Goal: Task Accomplishment & Management: Complete application form

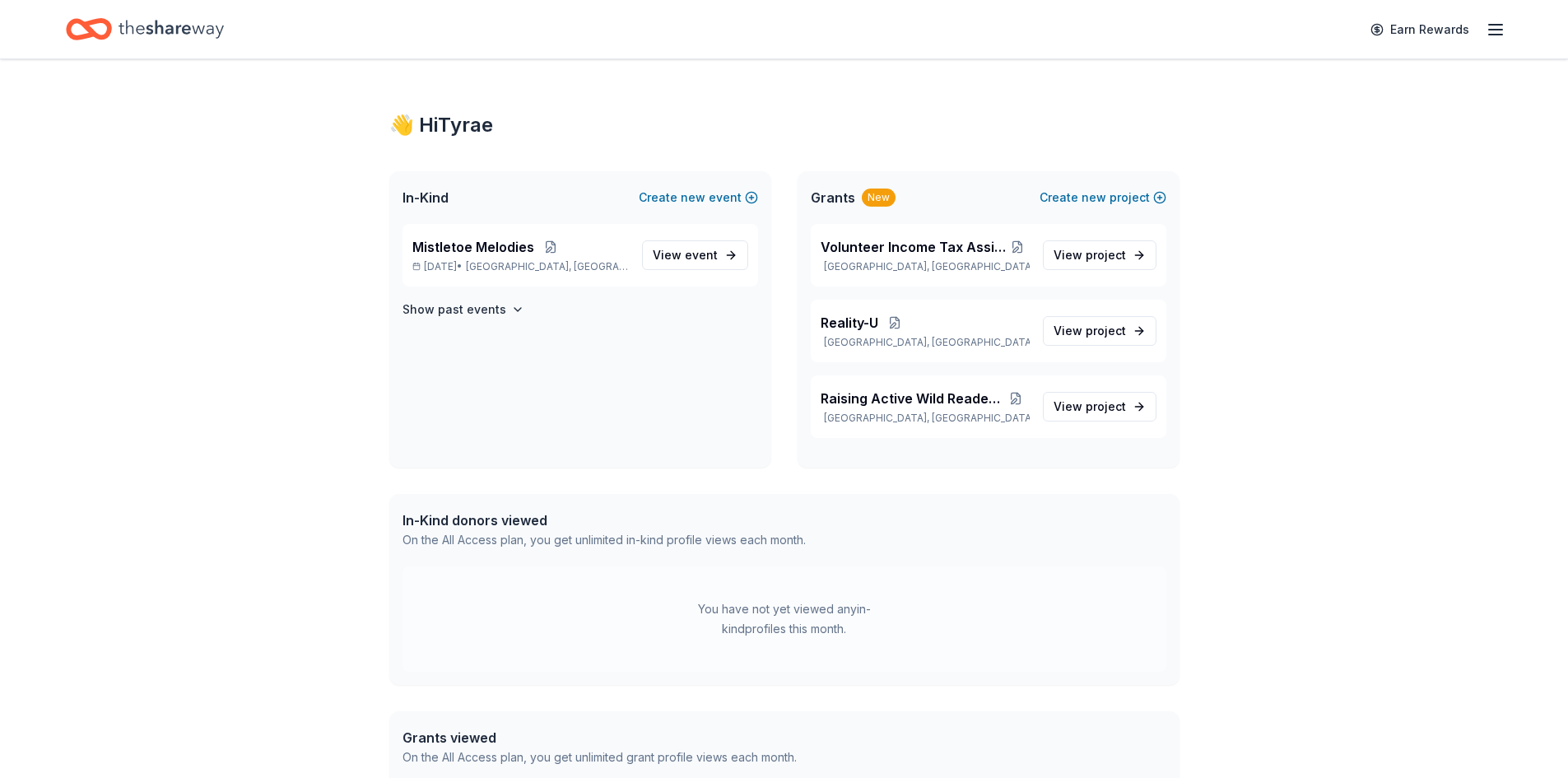
click at [867, 196] on div "New" at bounding box center [879, 197] width 34 height 18
click at [1504, 31] on icon "button" at bounding box center [1496, 30] width 20 height 20
click at [1291, 380] on div "👋 Hi Tyrae In-Kind Create new event Mistletoe Melodies Dec 19, 2025 • Bavaria, …" at bounding box center [784, 507] width 1568 height 896
click at [106, 26] on icon "Home" at bounding box center [96, 28] width 26 height 16
click at [944, 459] on div "Volunteer Income Tax Assistance, VITA Bavaria, KS View project Reality-U Bavari…" at bounding box center [989, 346] width 382 height 244
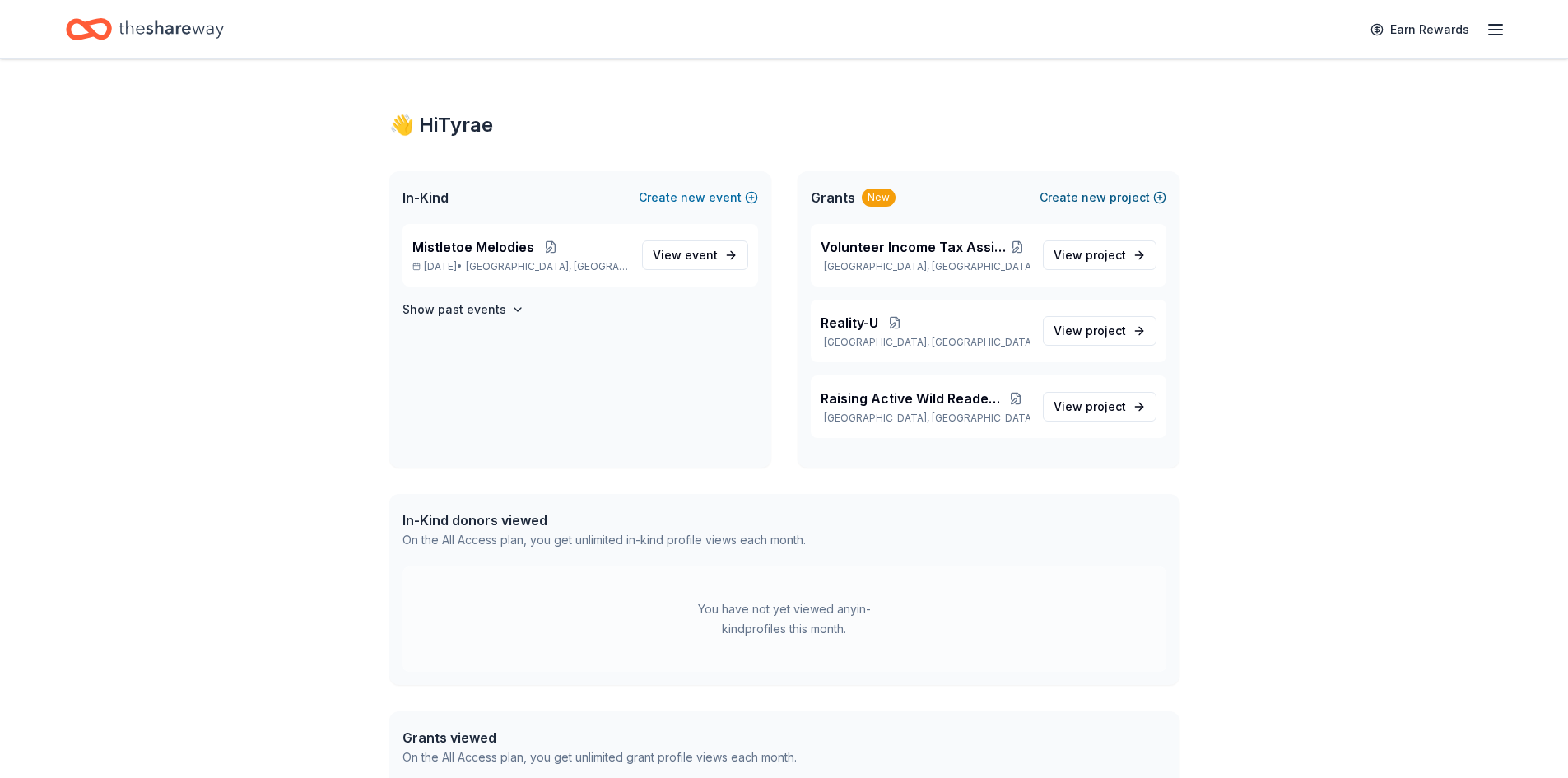
click at [1090, 194] on span "new" at bounding box center [1094, 197] width 25 height 20
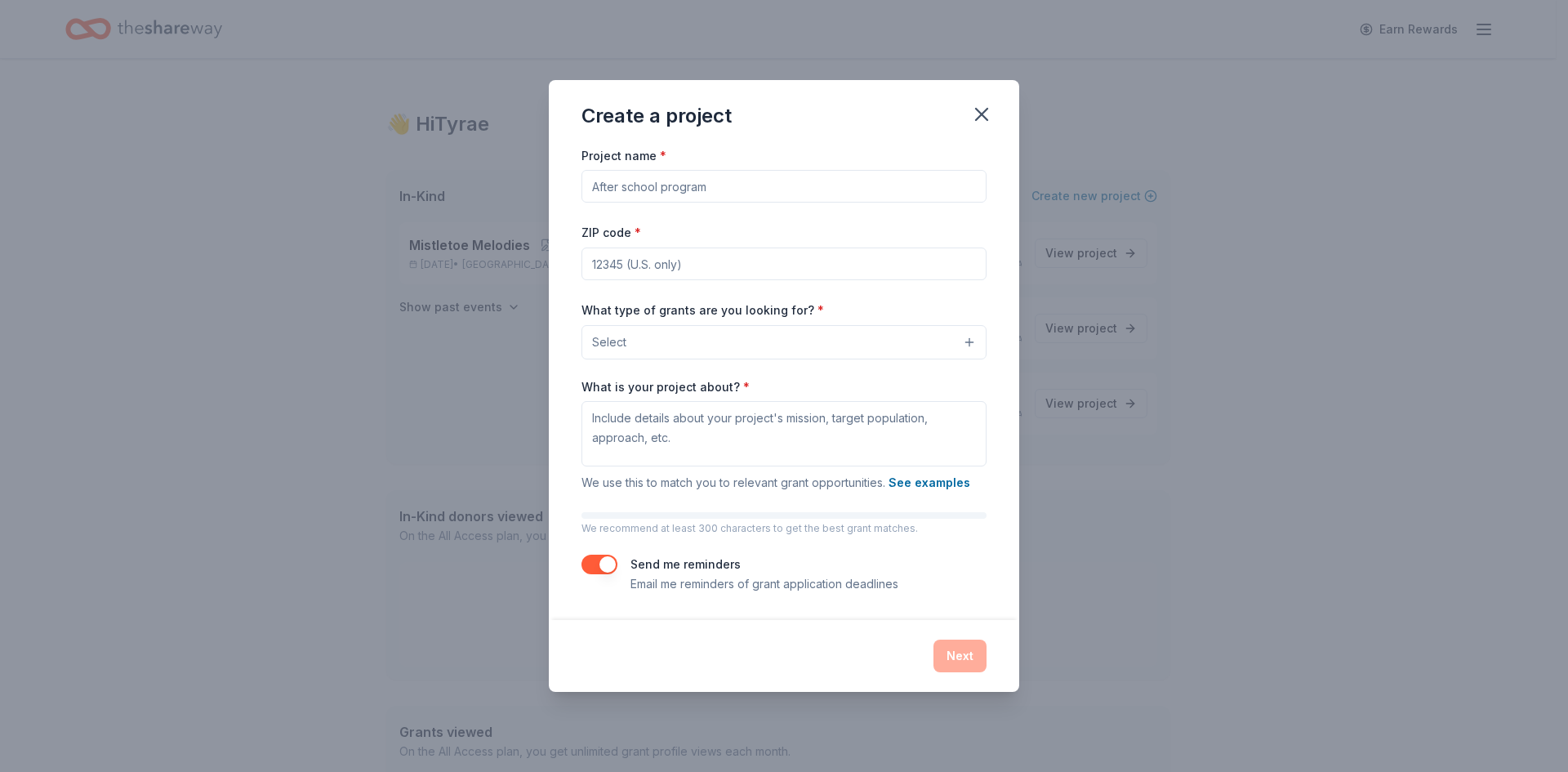
click at [662, 189] on input "Project name *" at bounding box center [784, 186] width 405 height 32
type input "E"
drag, startPoint x: 690, startPoint y: 193, endPoint x: 341, endPoint y: 193, distance: 349.0
click at [341, 194] on div "Create a project Project name * Community Re ZIP code * What type of grants are…" at bounding box center [784, 386] width 1568 height 772
paste input "community resilienc"
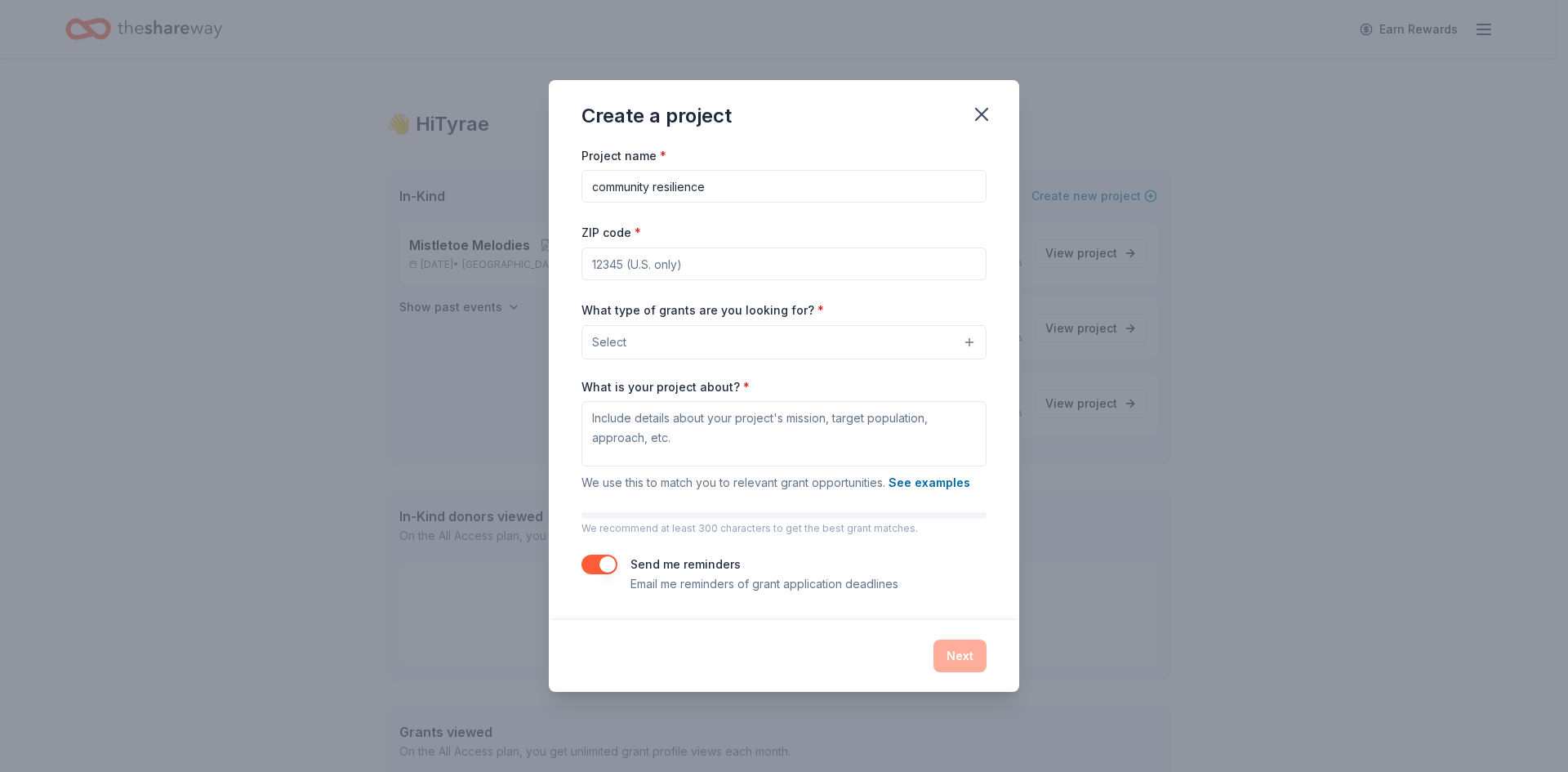
click at [602, 186] on input "community resilience" at bounding box center [784, 186] width 405 height 32
type input "Community Resilience"
click at [615, 268] on input "ZIP code *" at bounding box center [784, 264] width 405 height 32
drag, startPoint x: 615, startPoint y: 268, endPoint x: 602, endPoint y: 258, distance: 16.4
click at [602, 258] on input "ZIP code *" at bounding box center [784, 264] width 405 height 32
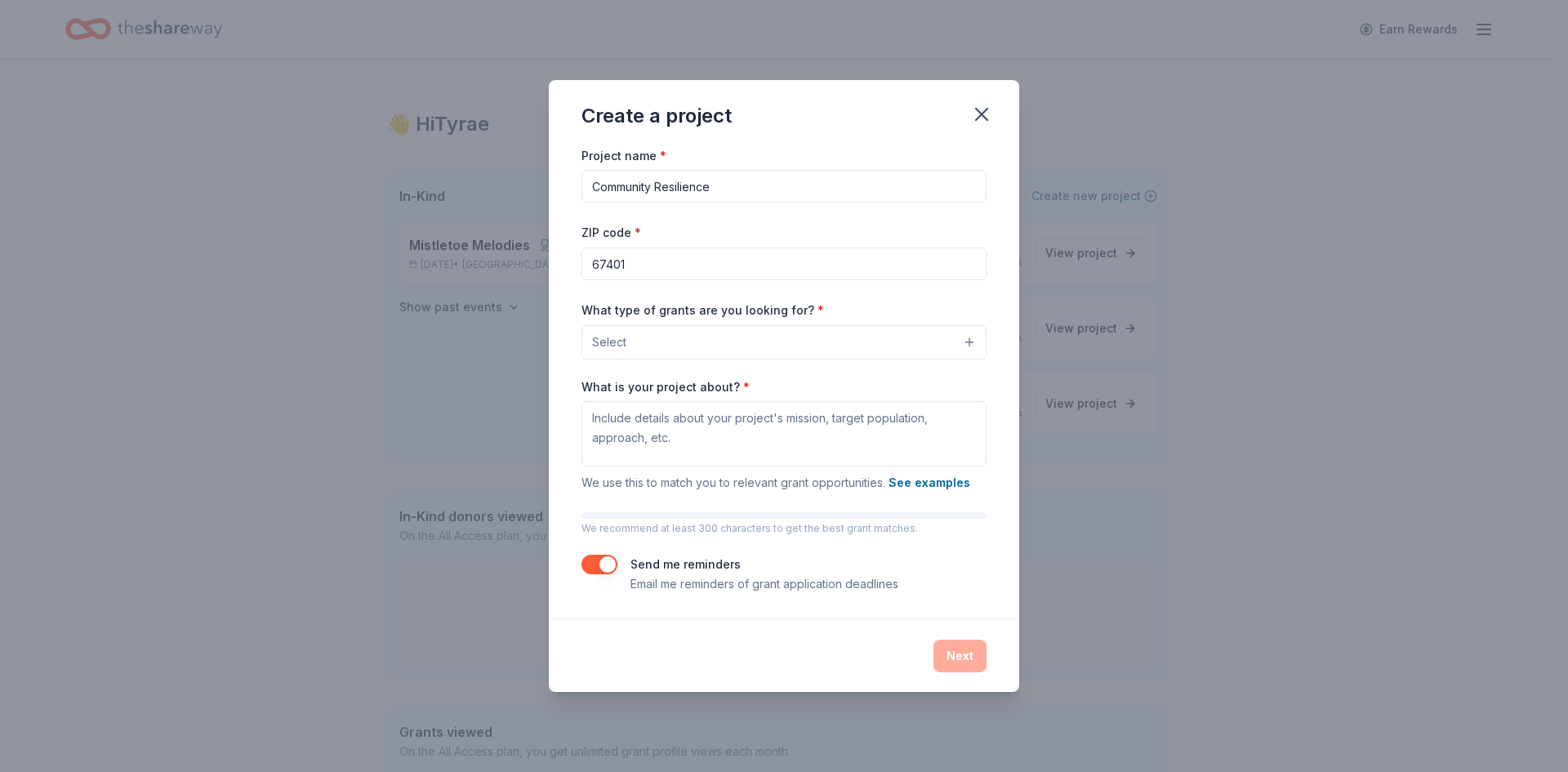
type input "67401"
click at [624, 338] on span "Select" at bounding box center [609, 342] width 34 height 20
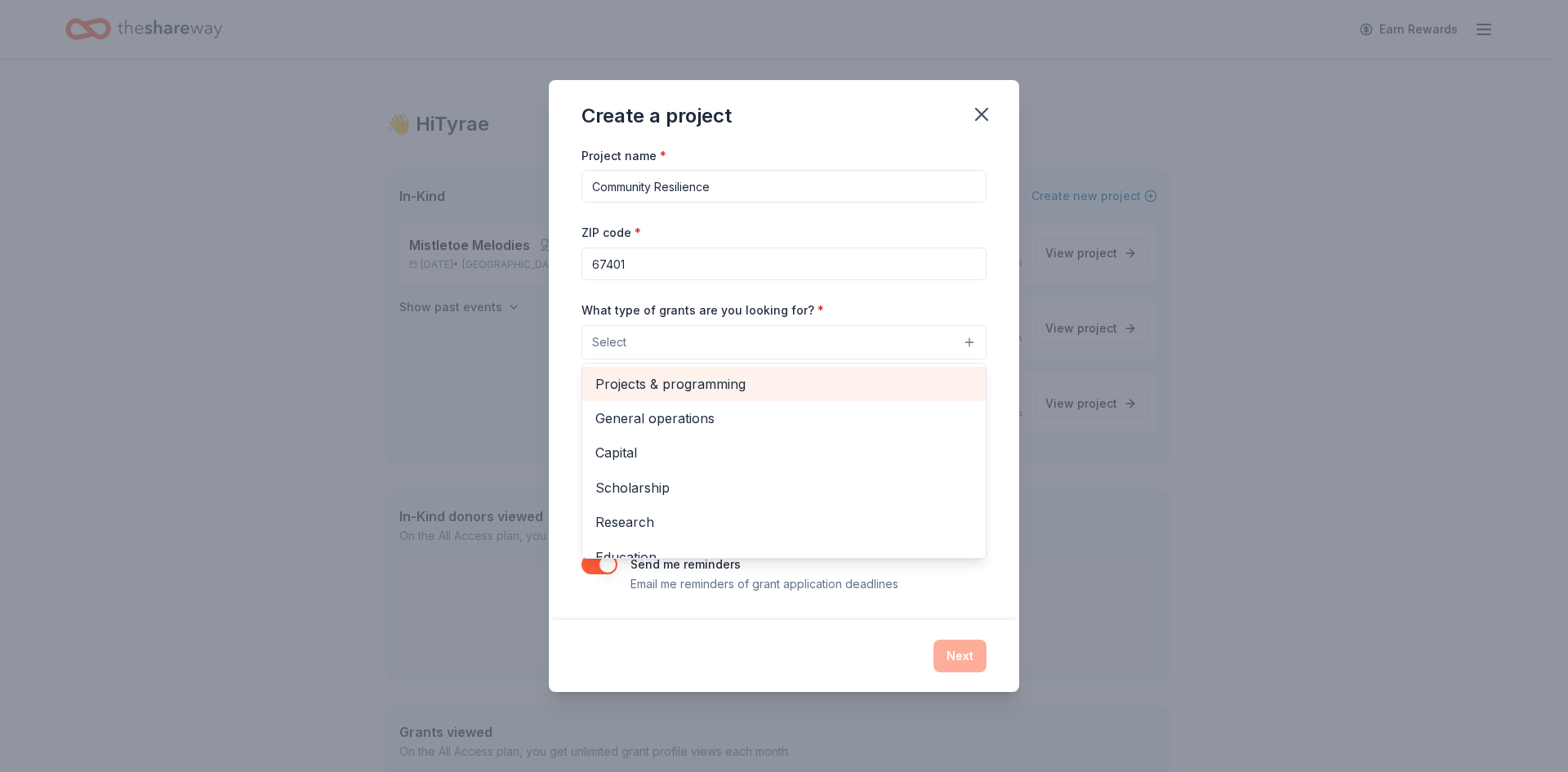
click at [737, 391] on span "Projects & programming" at bounding box center [784, 384] width 377 height 21
click at [673, 382] on span "General operations" at bounding box center [784, 385] width 377 height 21
click at [673, 384] on span "Capital" at bounding box center [784, 385] width 377 height 21
click at [687, 388] on span "Scholarship" at bounding box center [784, 385] width 377 height 21
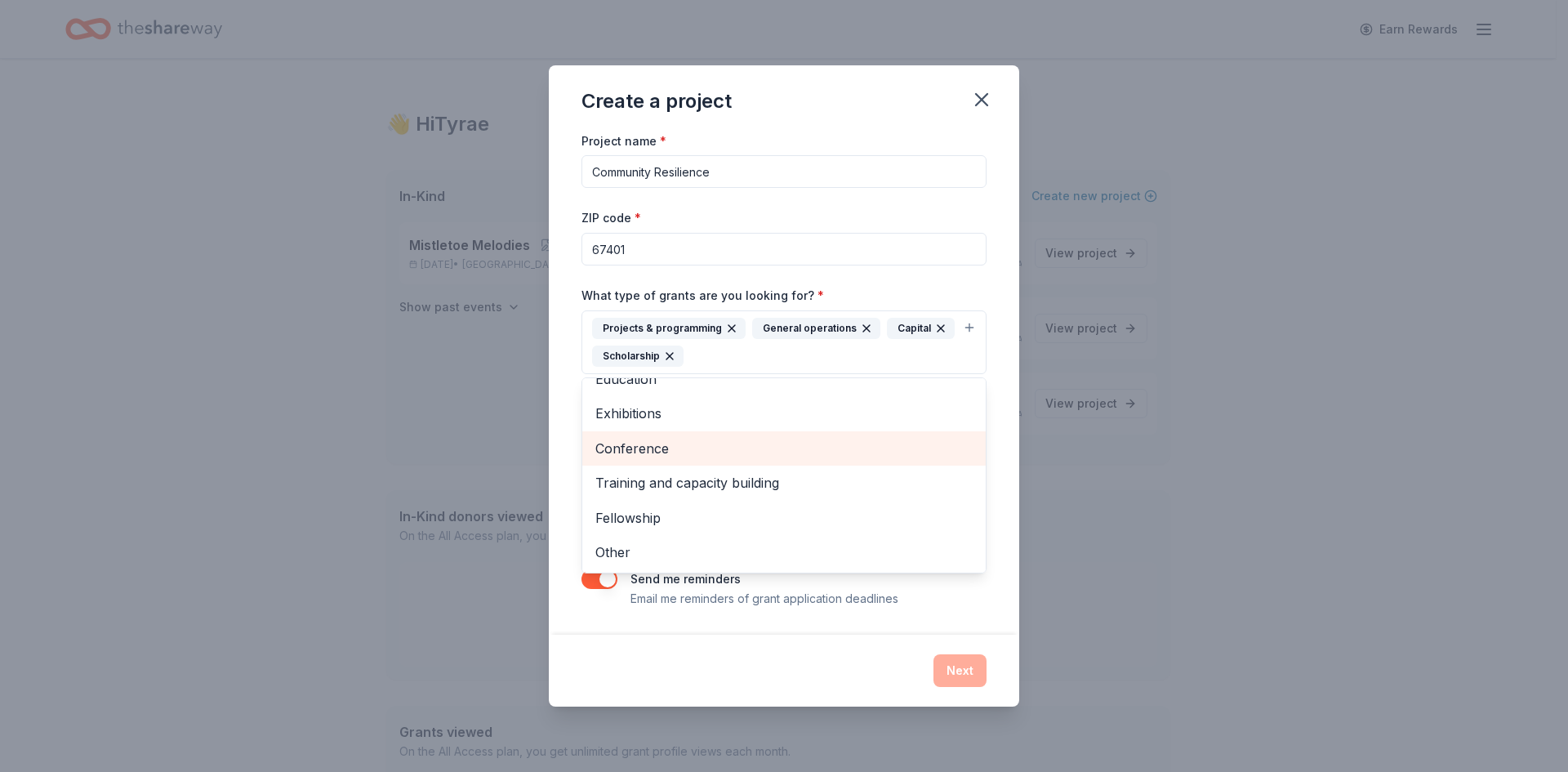
click at [691, 455] on span "Conference" at bounding box center [784, 448] width 377 height 21
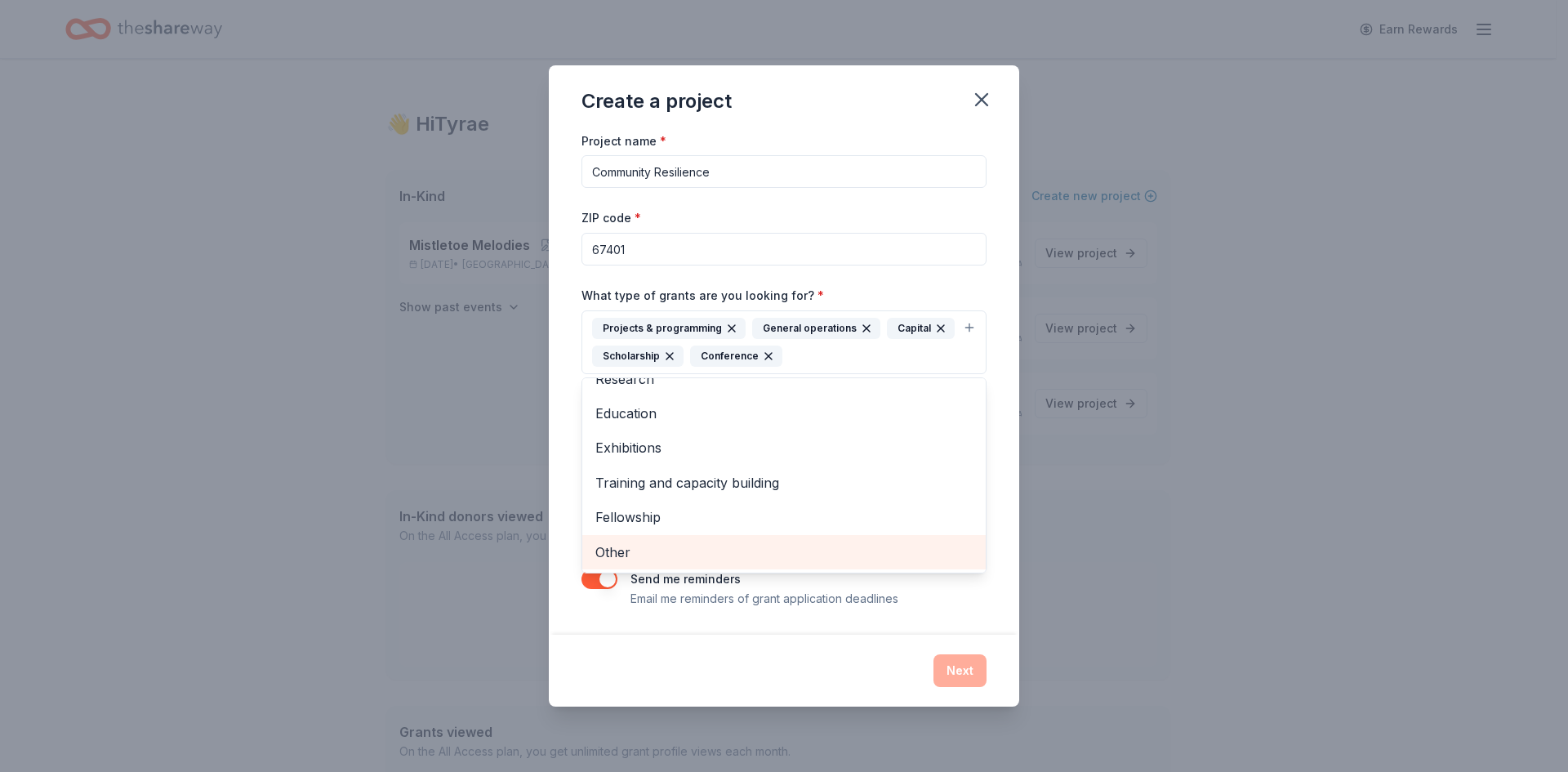
click at [693, 555] on span "Other" at bounding box center [784, 552] width 377 height 21
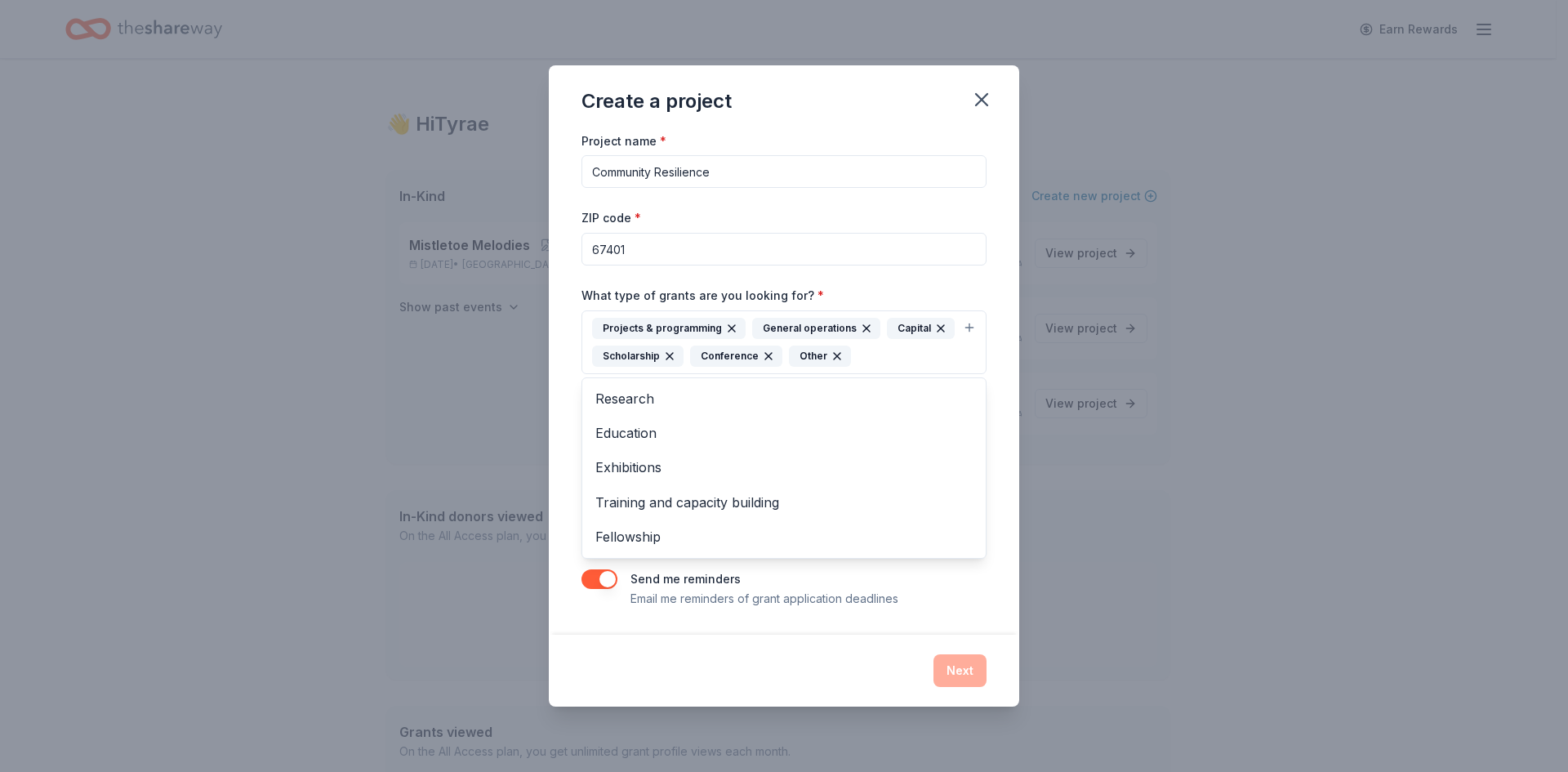
scroll to position [0, 0]
click at [788, 286] on div "What type of grants are you looking for? * Projects & programming General opera…" at bounding box center [784, 330] width 405 height 89
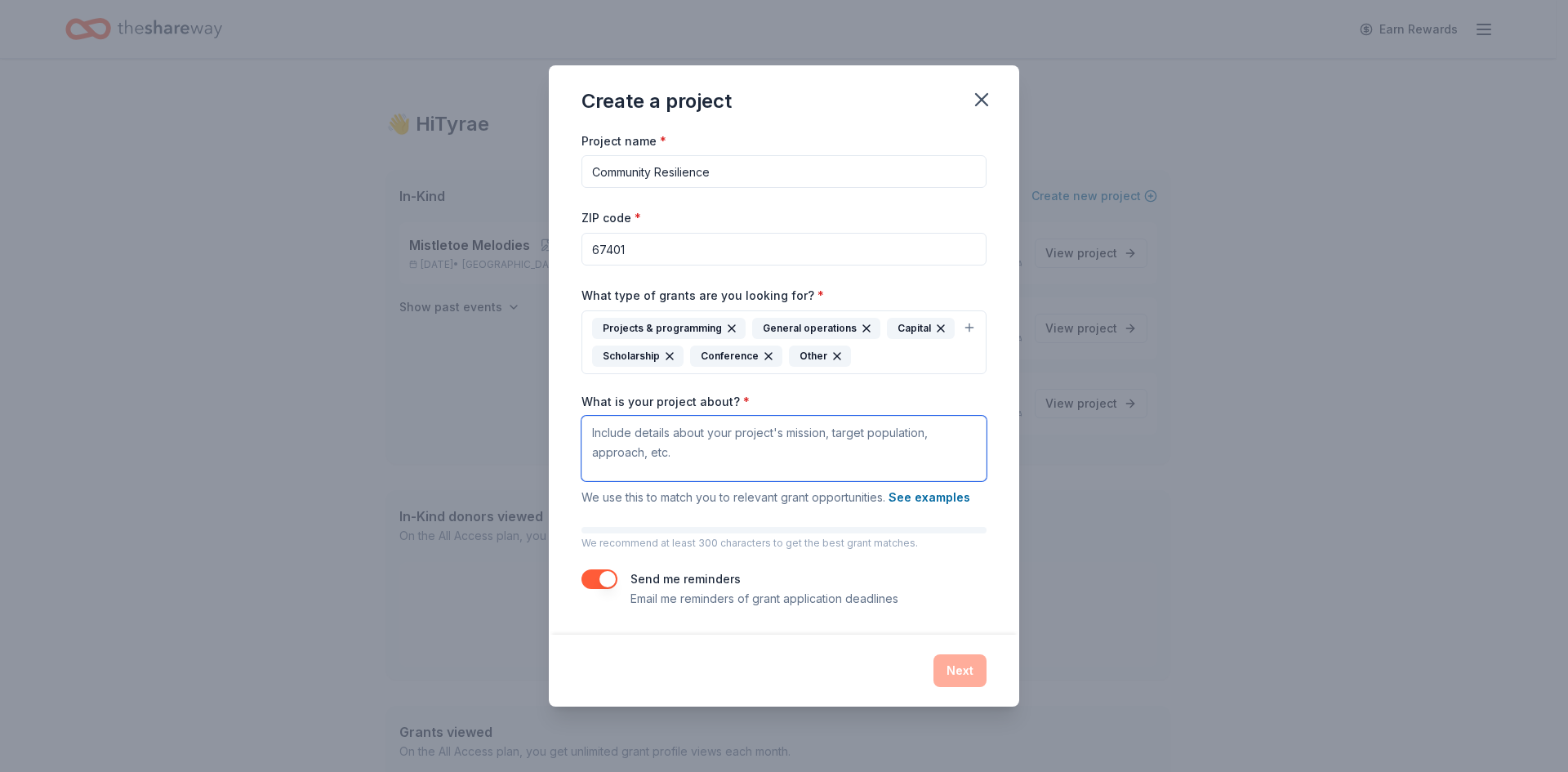
click at [647, 431] on textarea "What is your project about? *" at bounding box center [784, 448] width 405 height 65
paste textarea "When crisis strikes, families and individuals in our community often find thems…"
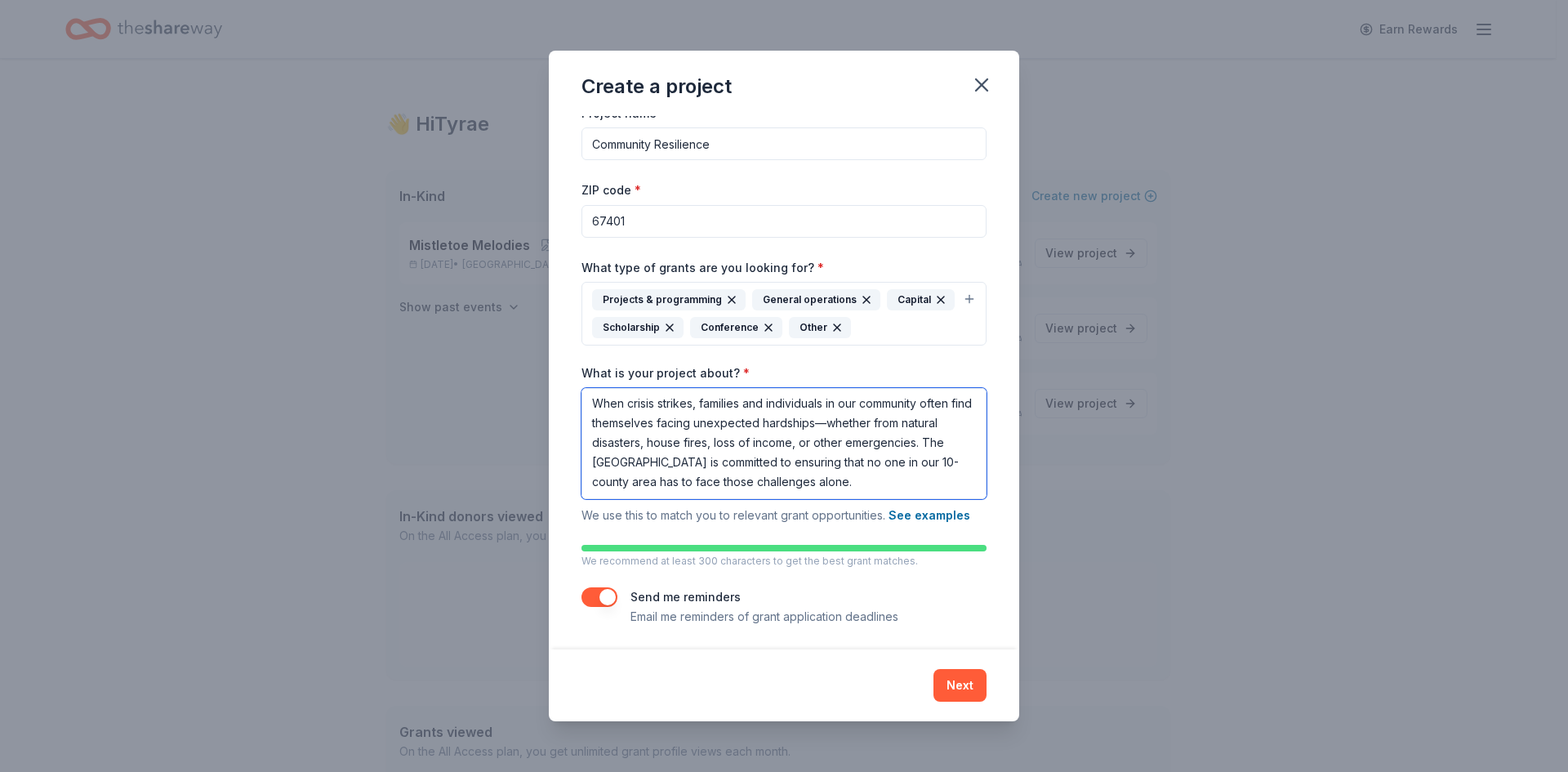
scroll to position [15, 0]
type textarea "When crisis strikes, families and individuals in our community often find thems…"
click at [597, 590] on button "button" at bounding box center [600, 594] width 36 height 20
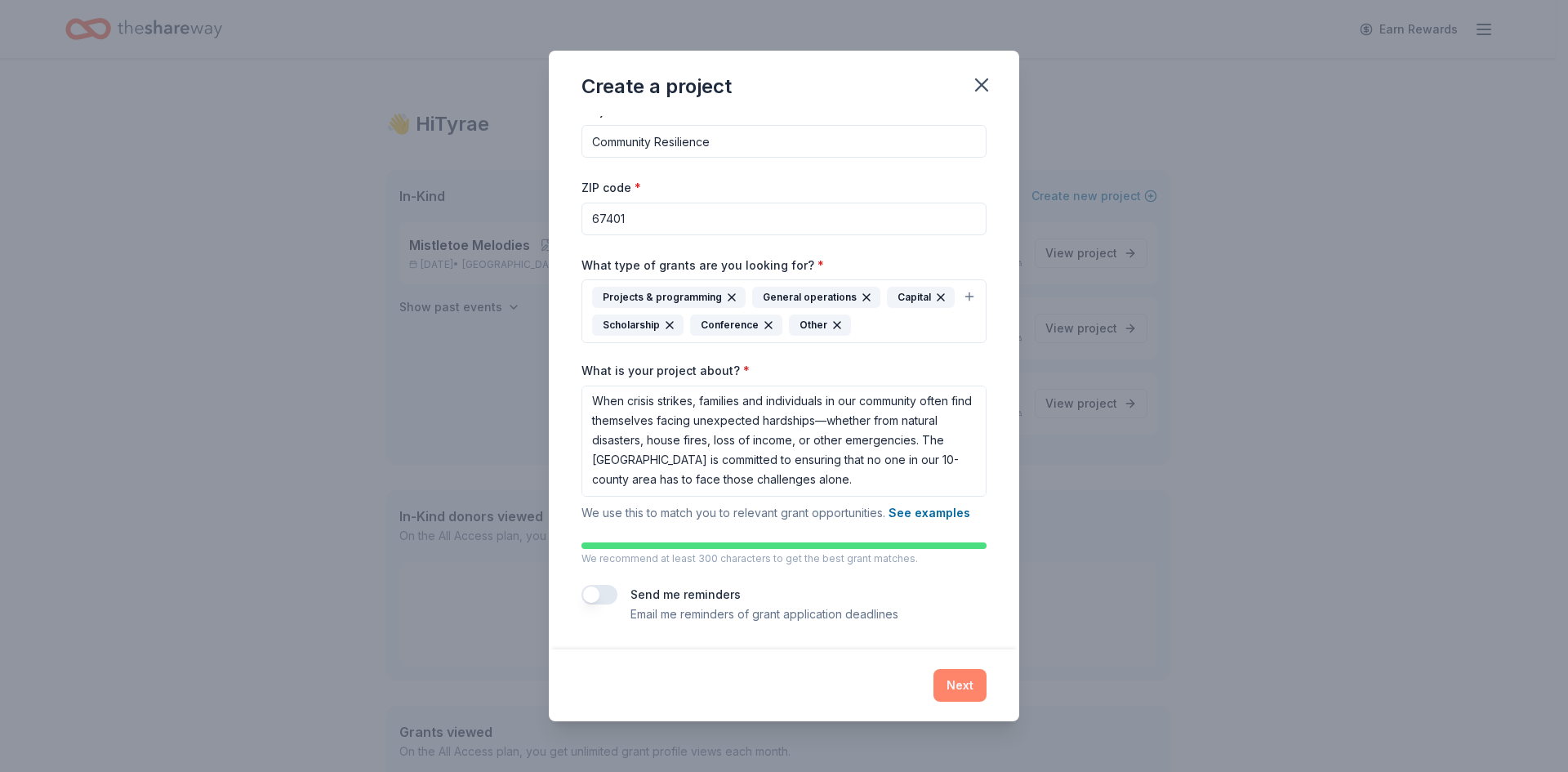
click at [963, 680] on button "Next" at bounding box center [961, 686] width 53 height 32
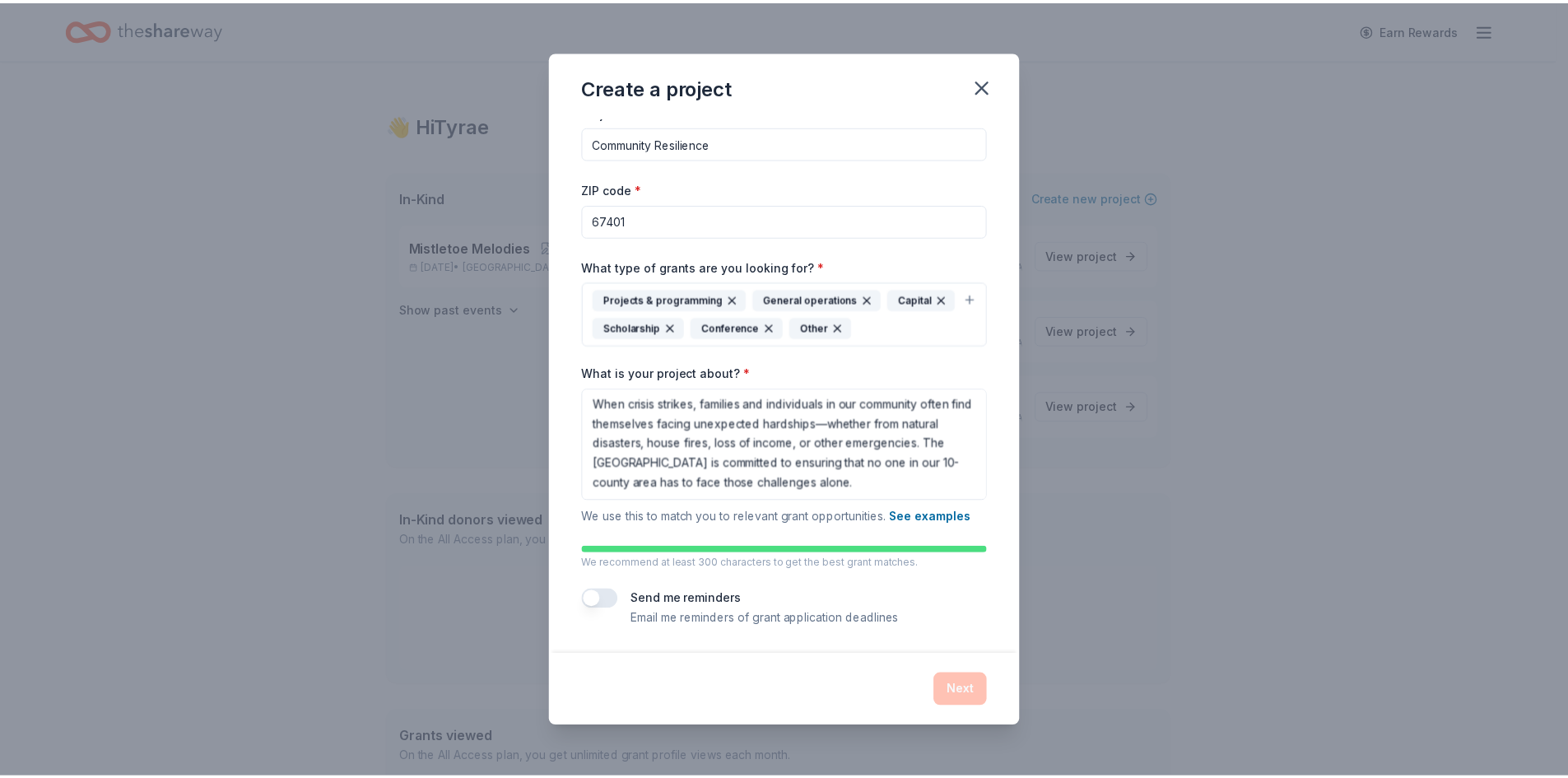
scroll to position [0, 0]
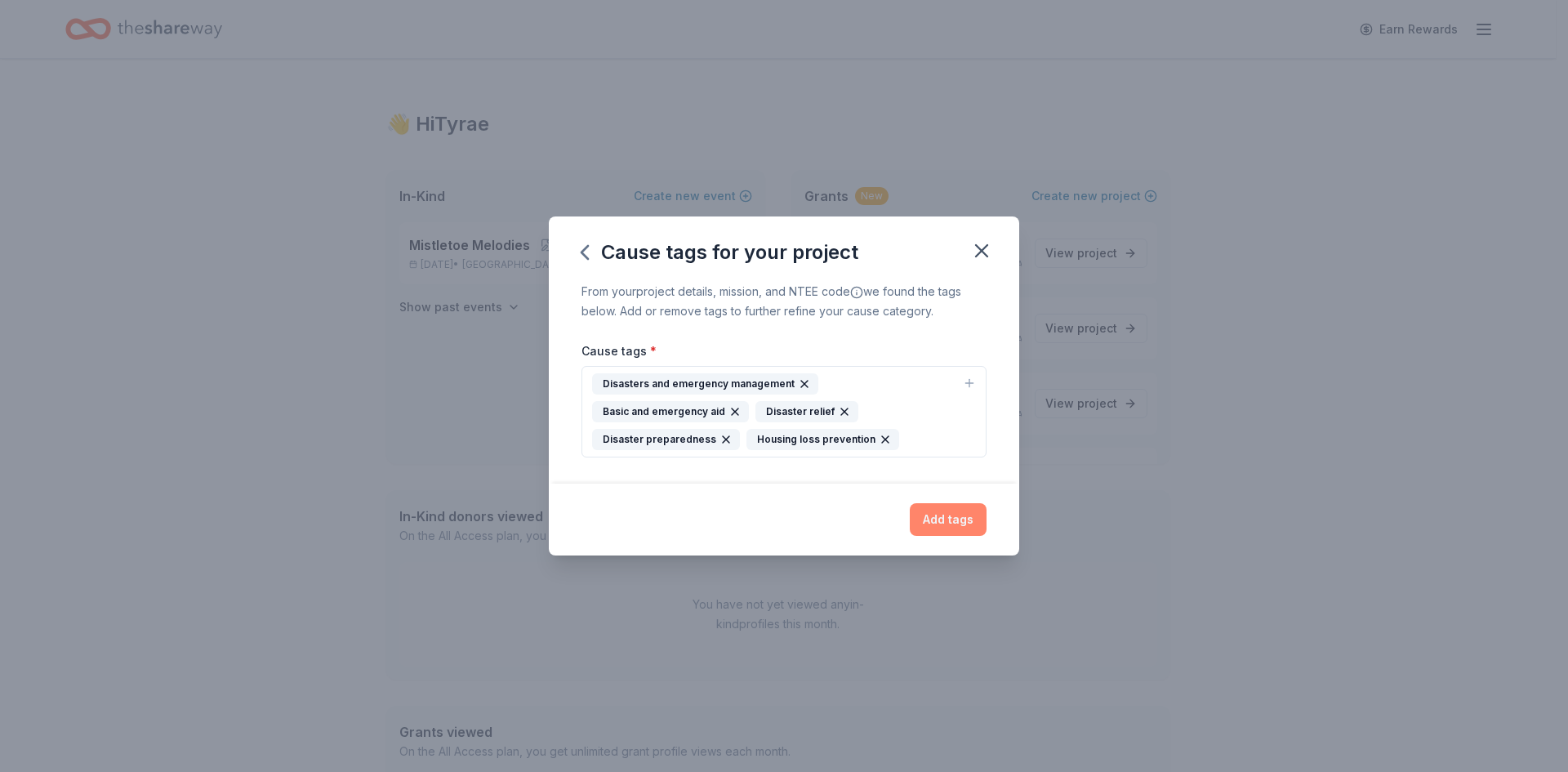
click at [942, 516] on button "Add tags" at bounding box center [948, 520] width 76 height 32
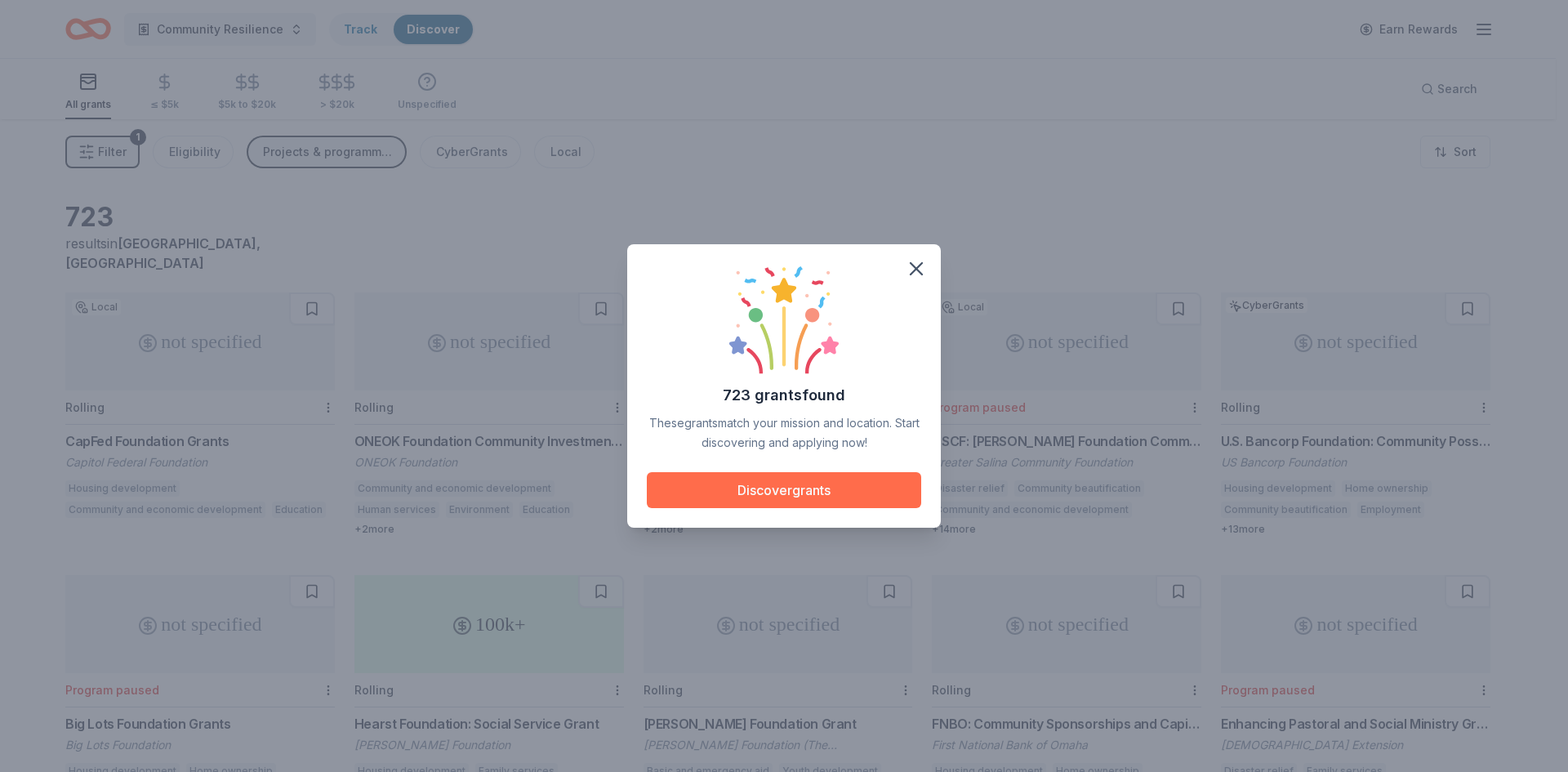
click at [755, 494] on button "Discover grants" at bounding box center [783, 490] width 274 height 36
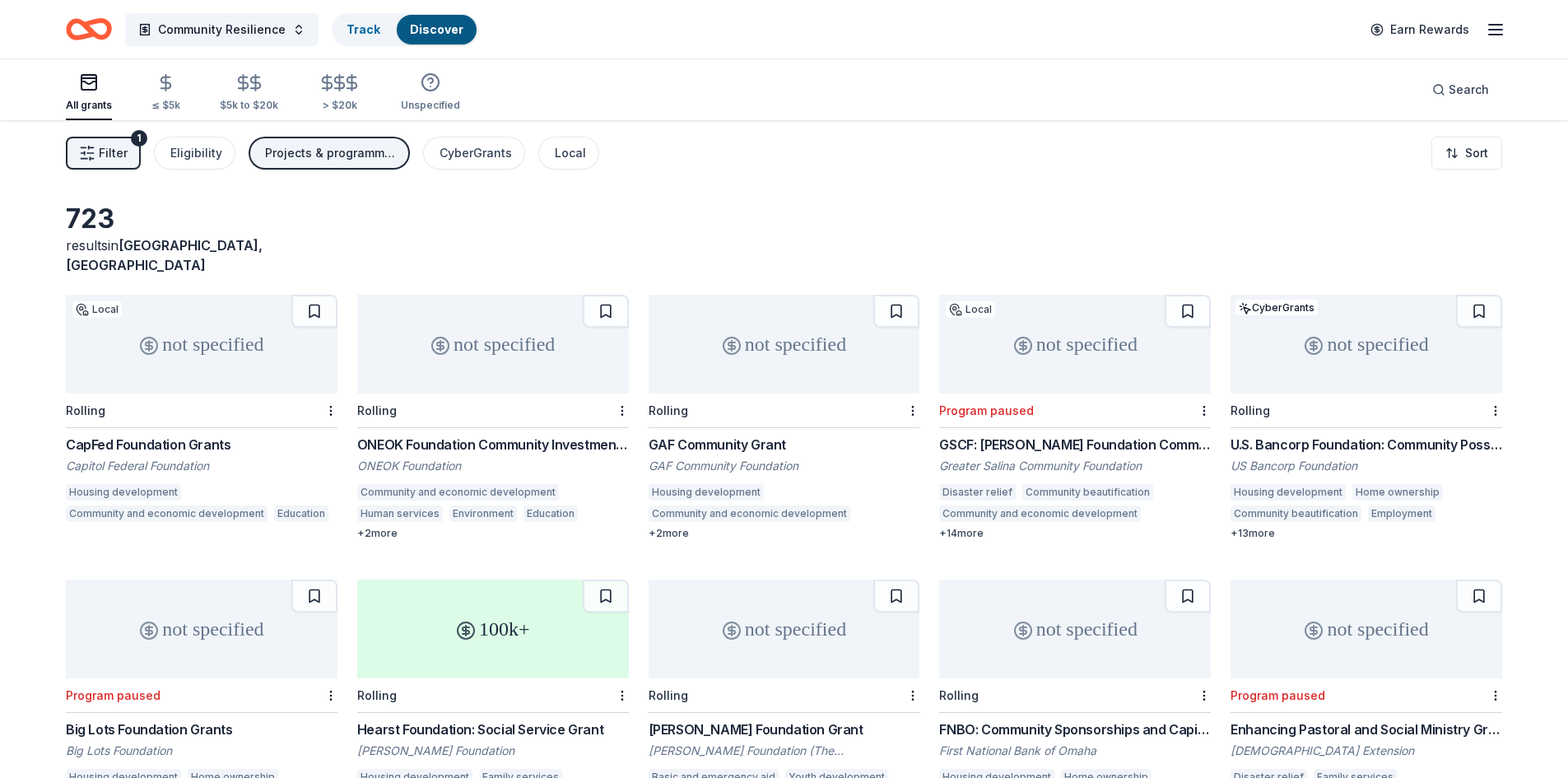
click at [179, 435] on div "CapFed Foundation Grants" at bounding box center [201, 445] width 271 height 20
click at [481, 436] on div "ONEOK Foundation Community Investments Grants ONEOK Foundation Community and ec…" at bounding box center [493, 487] width 271 height 105
click at [594, 295] on button at bounding box center [606, 311] width 46 height 33
click at [752, 436] on div "GAF Community Grant GAF Community Foundation Housing development Community and …" at bounding box center [784, 487] width 271 height 105
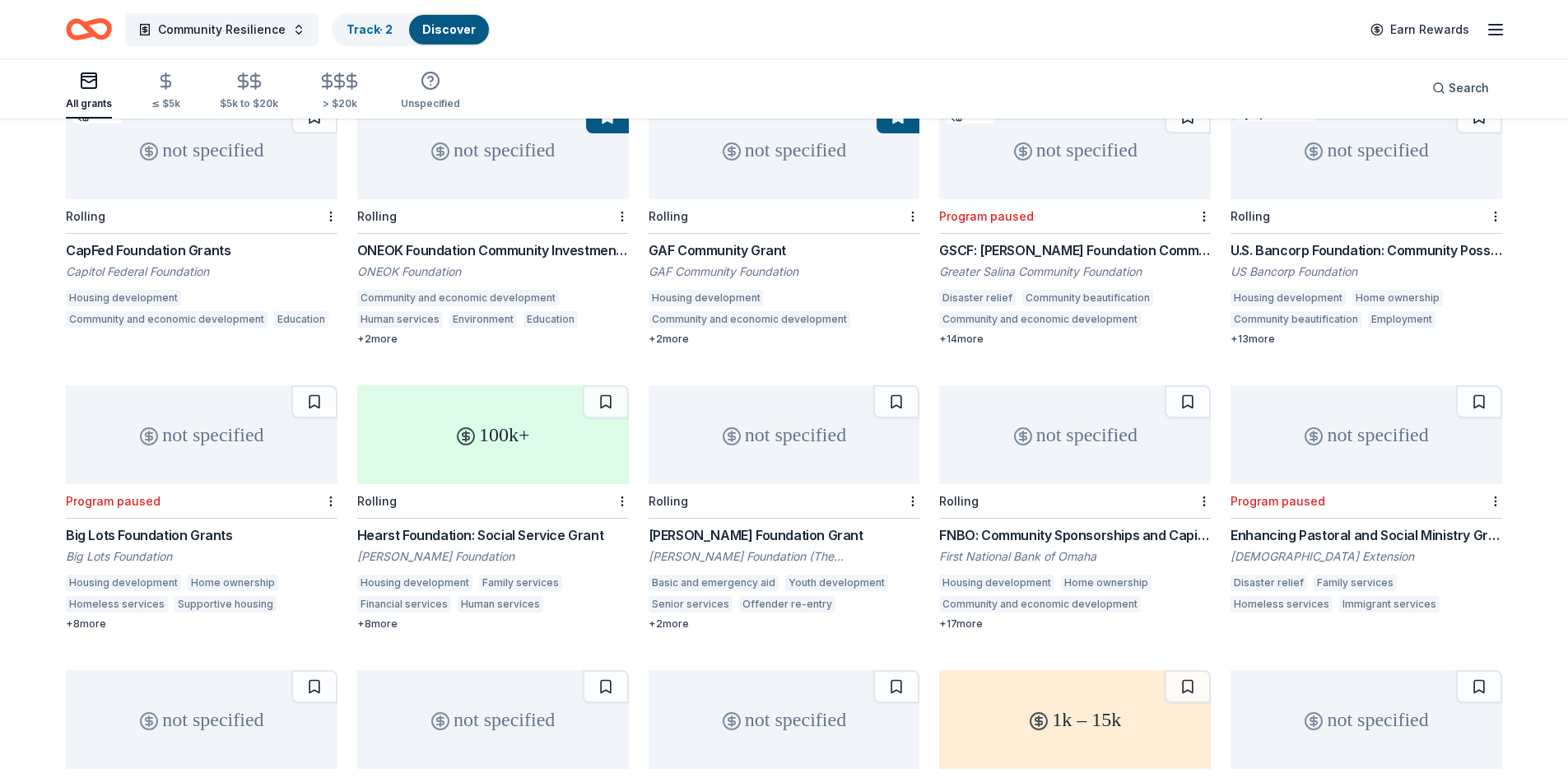
scroll to position [165, 0]
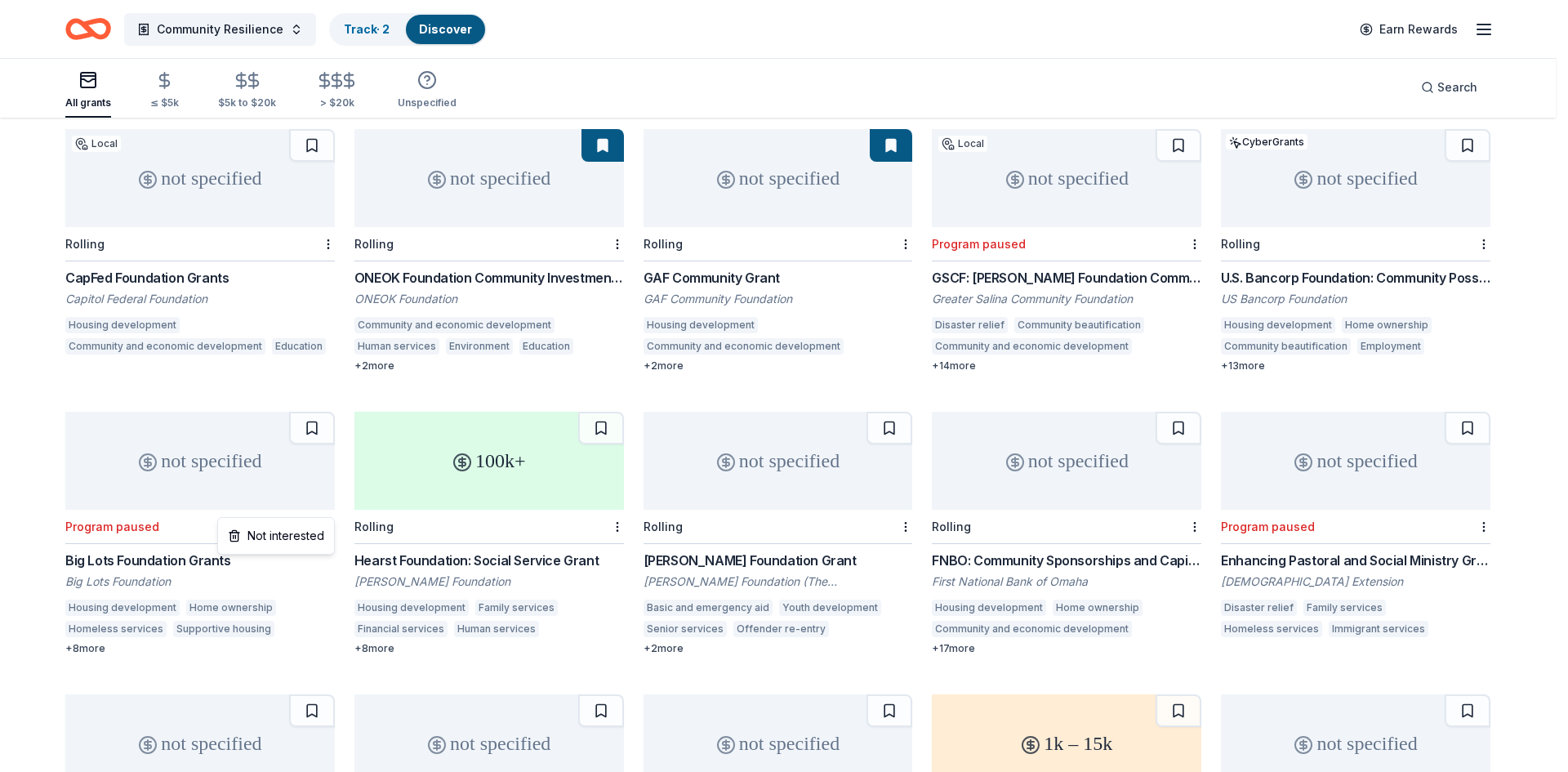
click at [330, 509] on html "Community Resilience Track · 2 Discover Earn Rewards All grants ≤ $5k $5k to $2…" at bounding box center [784, 223] width 1568 height 772
click at [307, 534] on div "Not interested" at bounding box center [276, 536] width 110 height 30
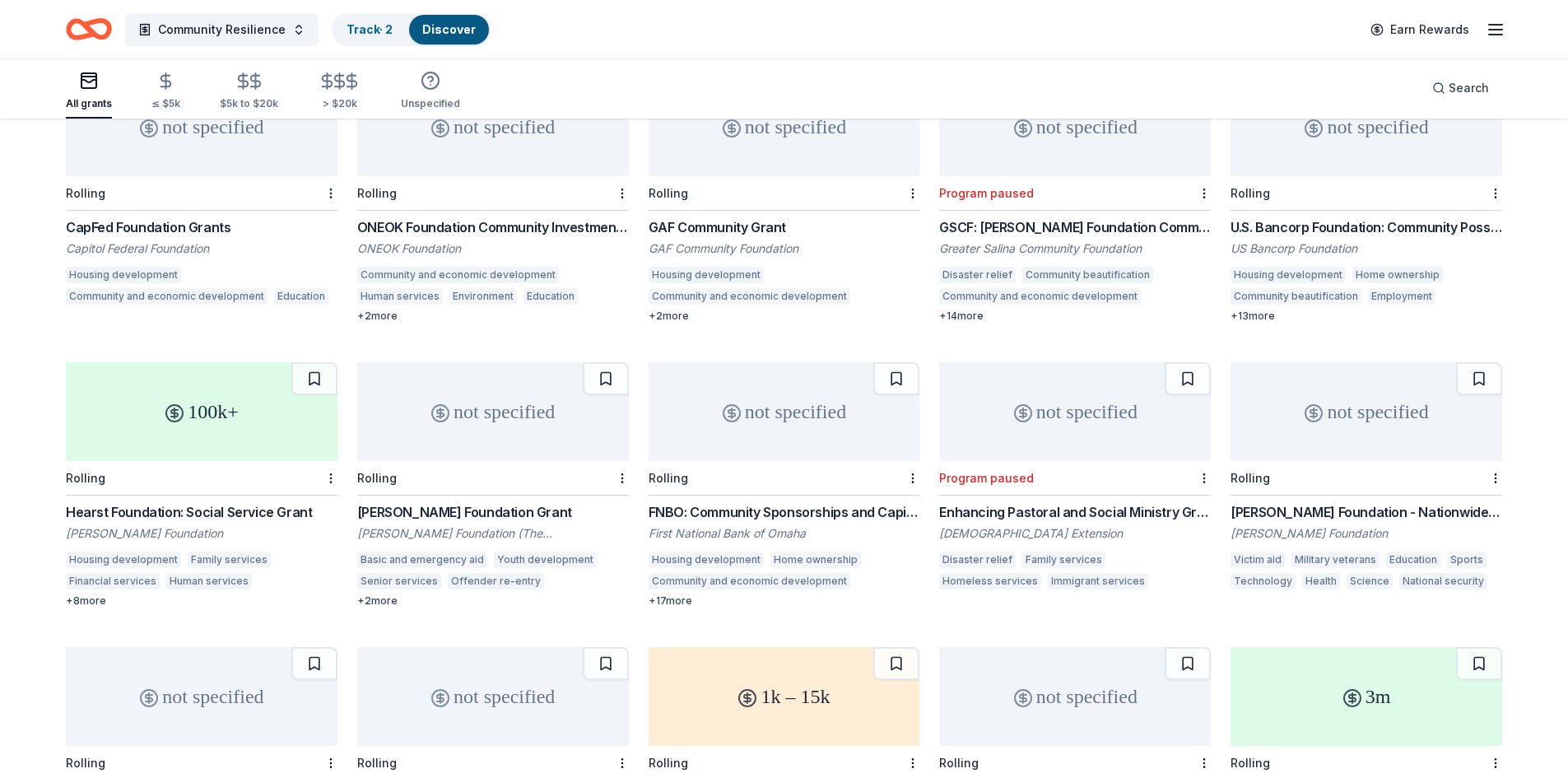
scroll to position [247, 0]
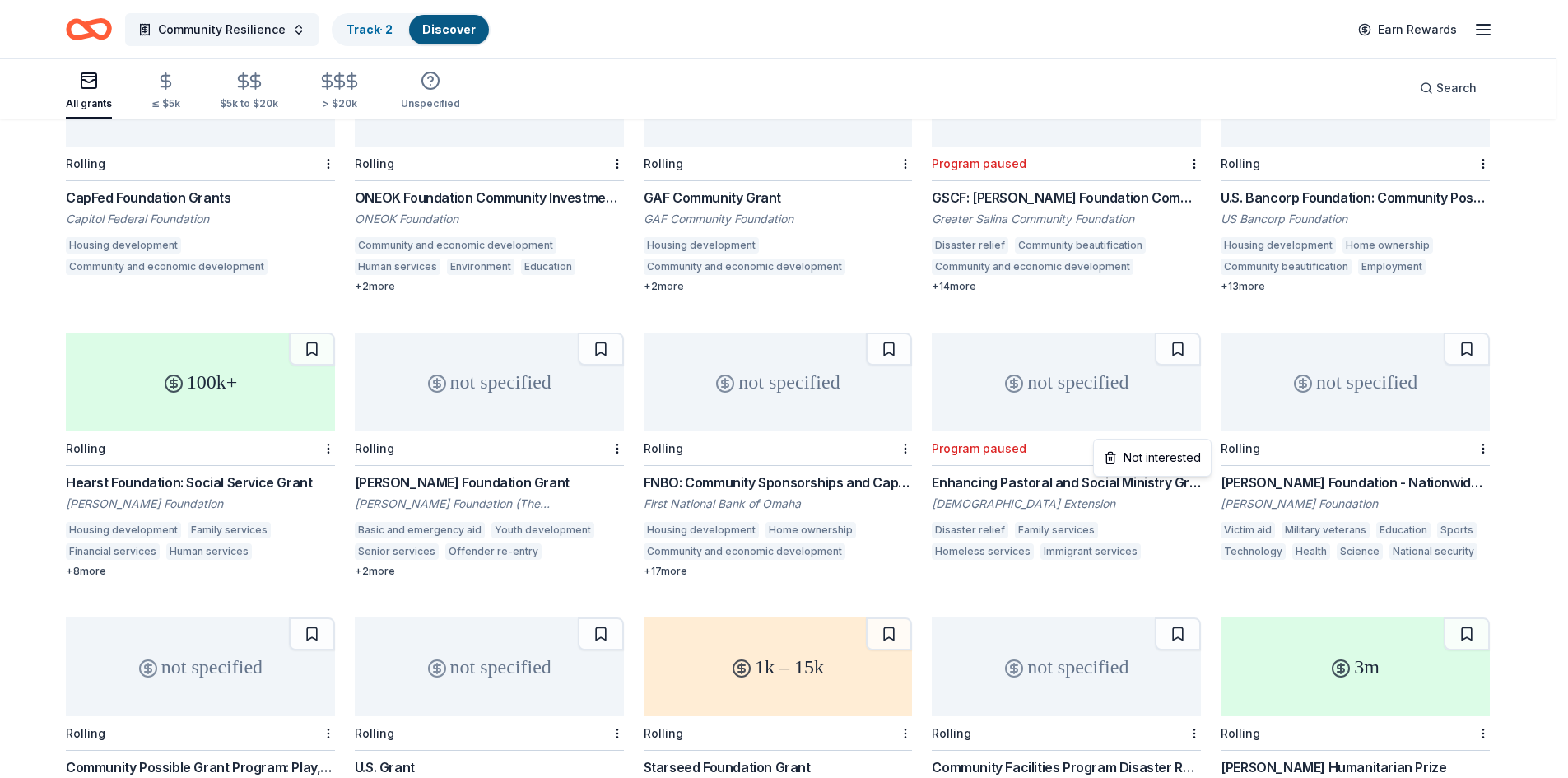
click at [1204, 433] on html "Community Resilience Track · 2 Discover Earn Rewards All grants ≤ $5k $5k to $2…" at bounding box center [784, 142] width 1568 height 778
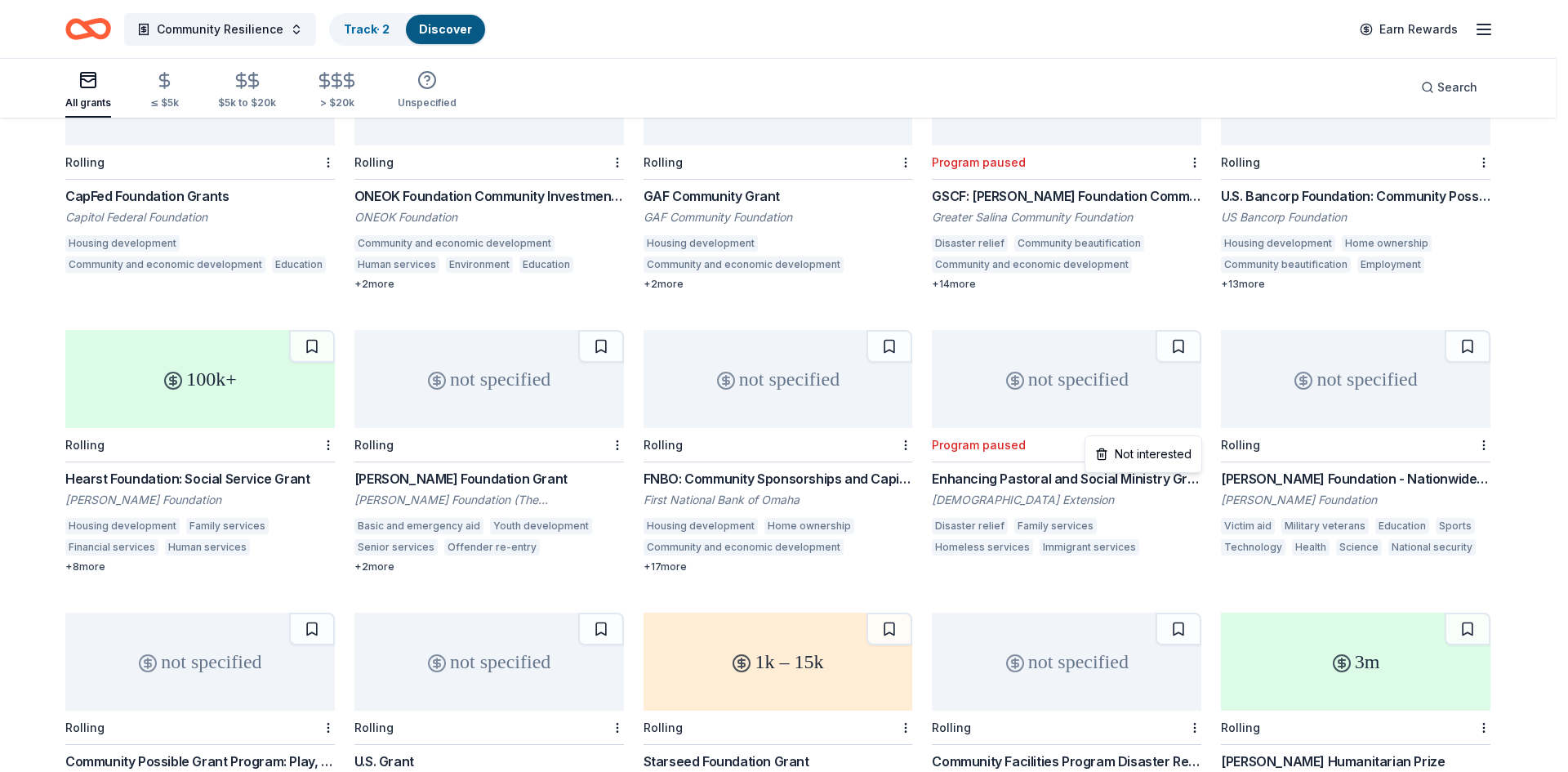
click at [1131, 432] on html "Community Resilience Track · 2 Discover Earn Rewards All grants ≤ $5k $5k to $2…" at bounding box center [784, 140] width 1568 height 772
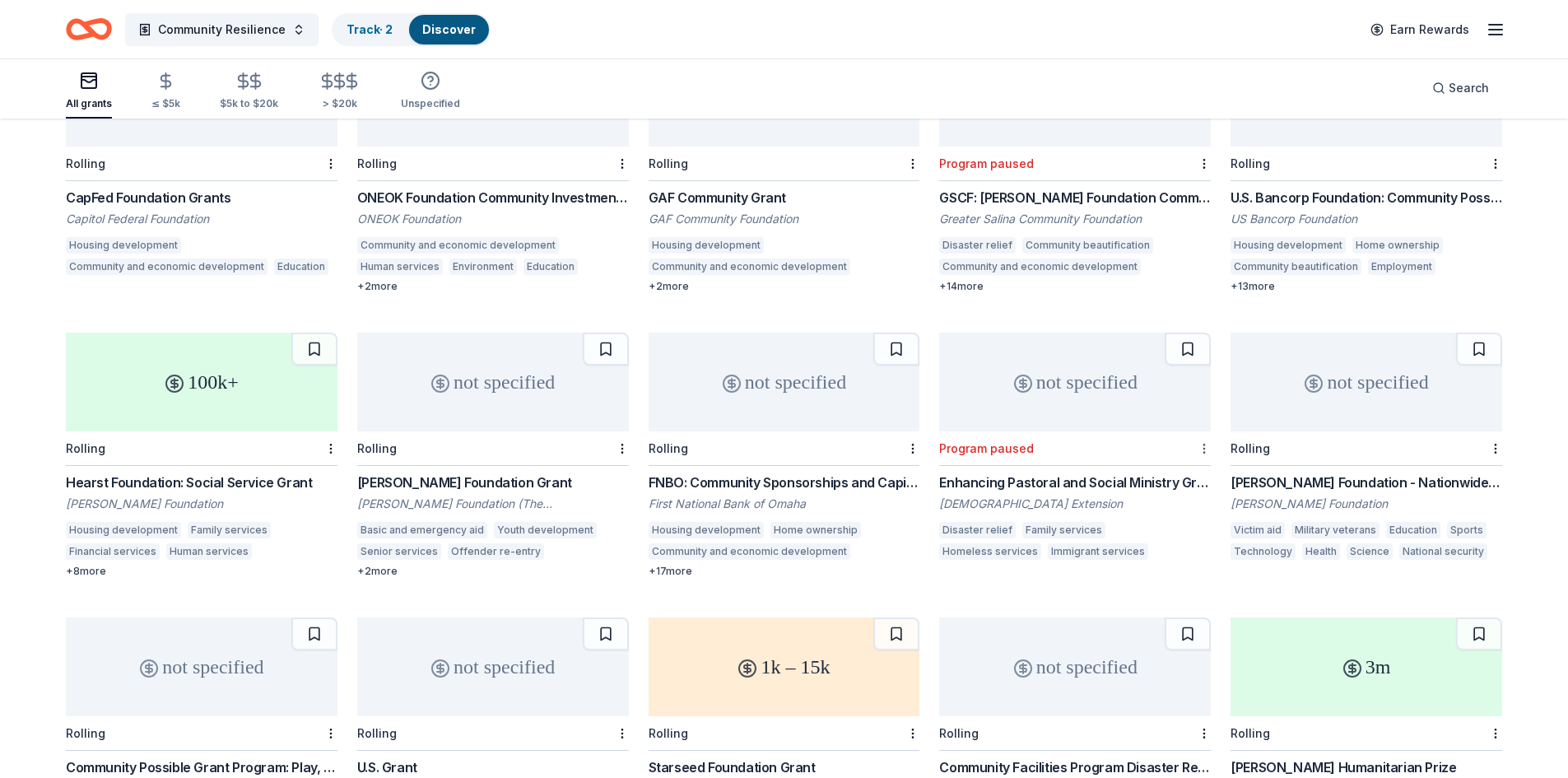
click at [1206, 432] on html "Community Resilience Track · 2 Discover Earn Rewards All grants ≤ $5k $5k to $2…" at bounding box center [784, 142] width 1568 height 778
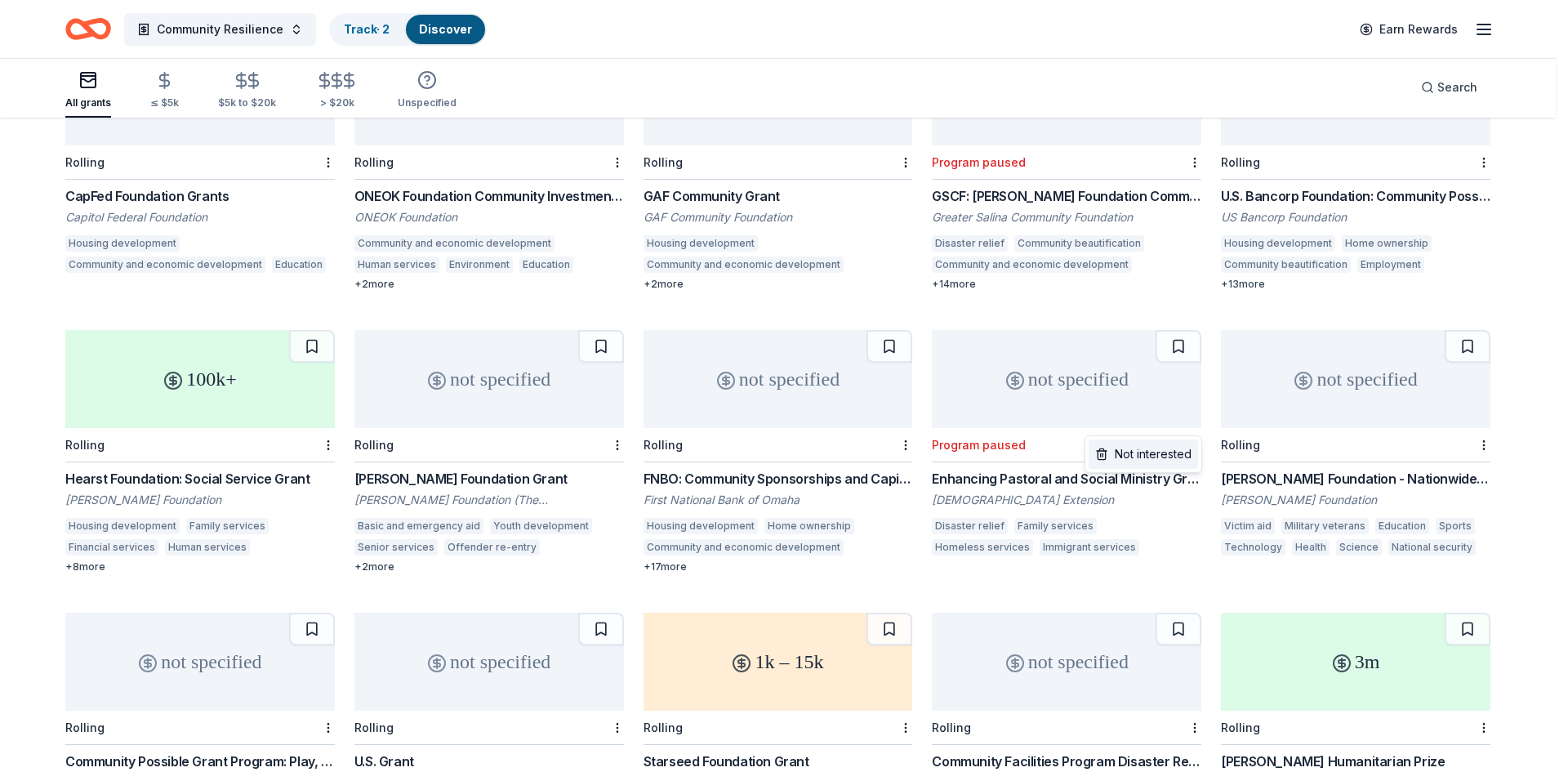
click at [1155, 454] on div "Not interested" at bounding box center [1143, 454] width 110 height 30
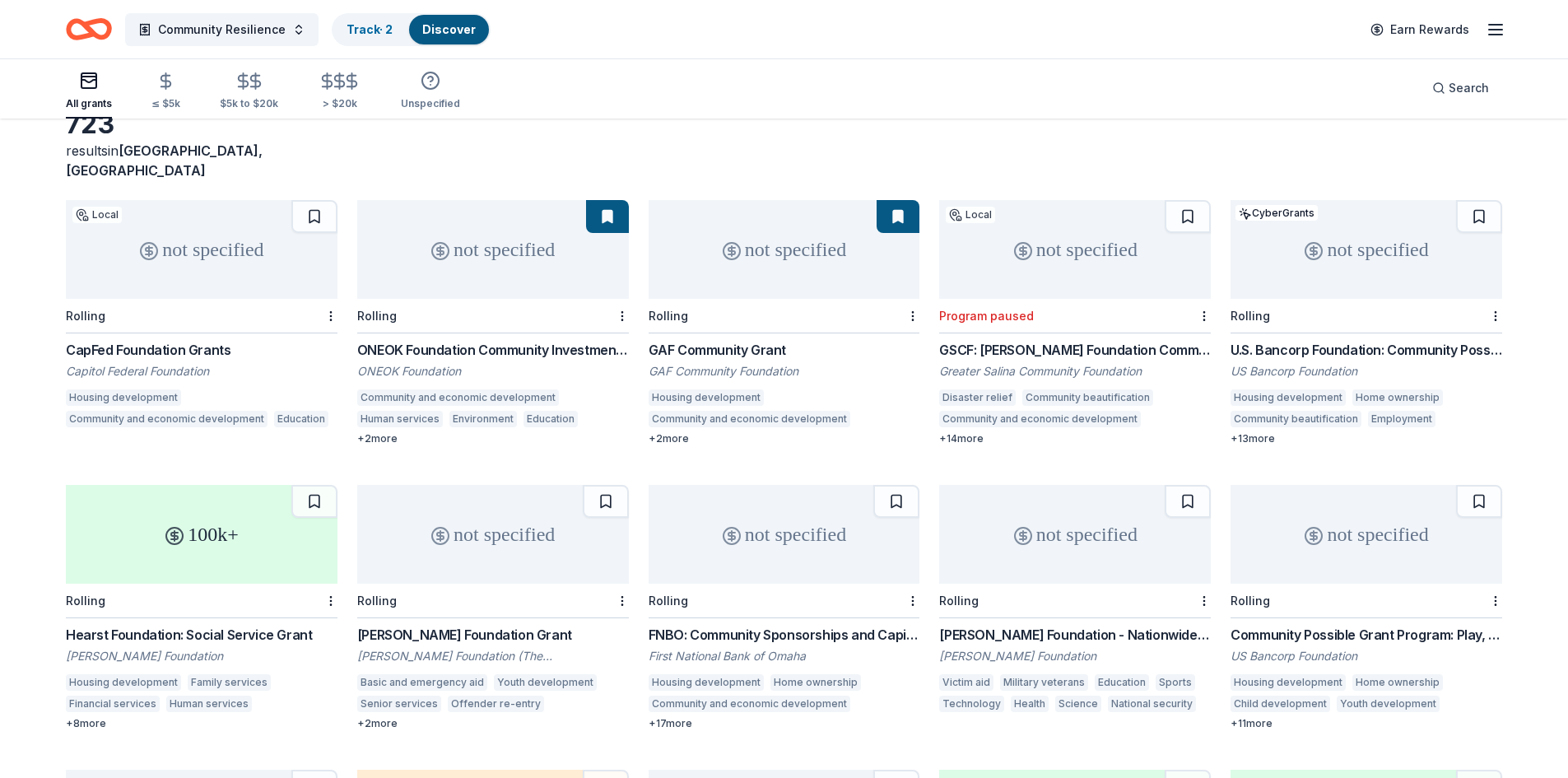
scroll to position [0, 0]
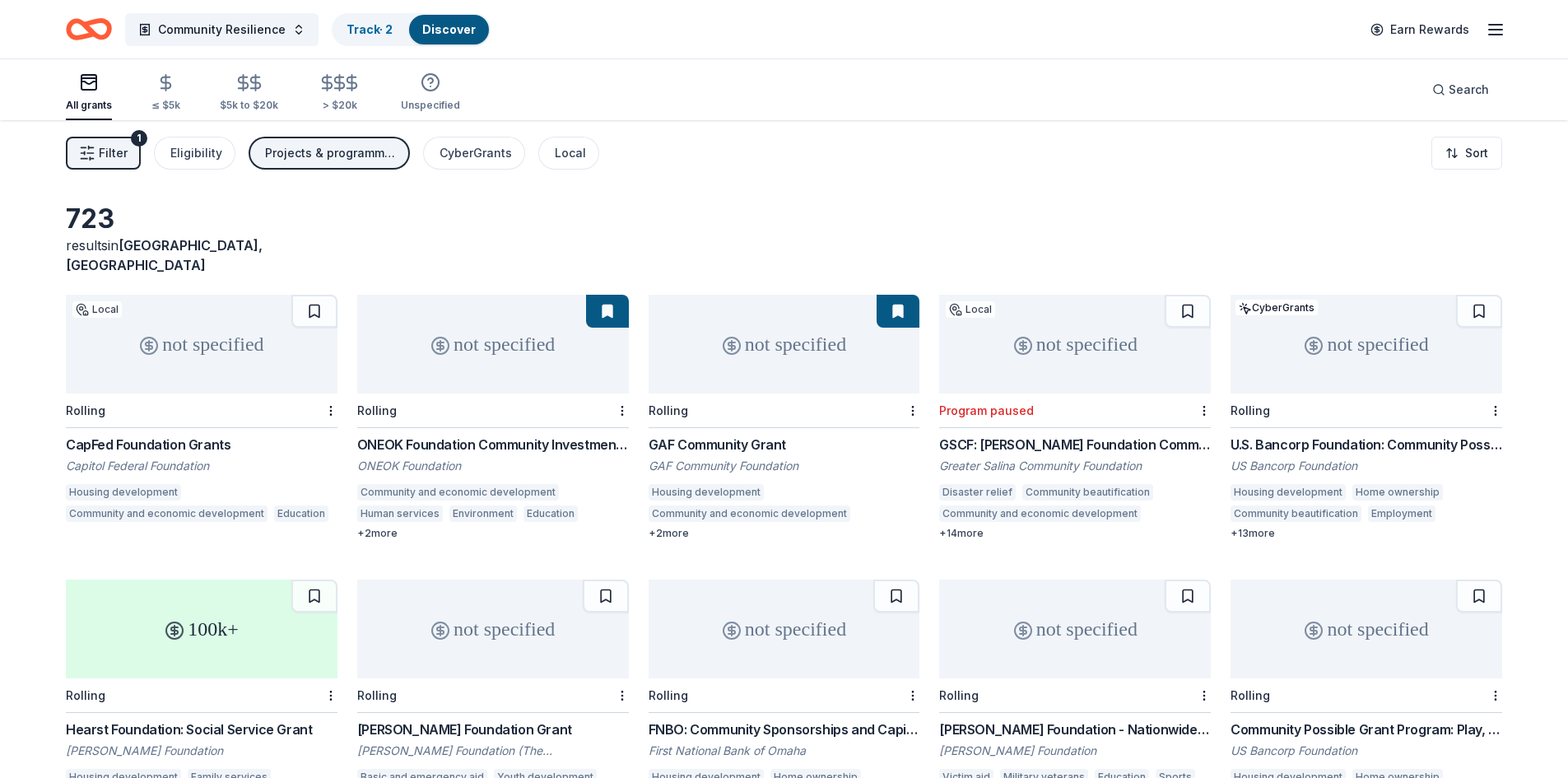
click at [848, 170] on div "Filter 1 Eligibility Projects & programming, General operations, Capital, Schol…" at bounding box center [784, 153] width 1568 height 65
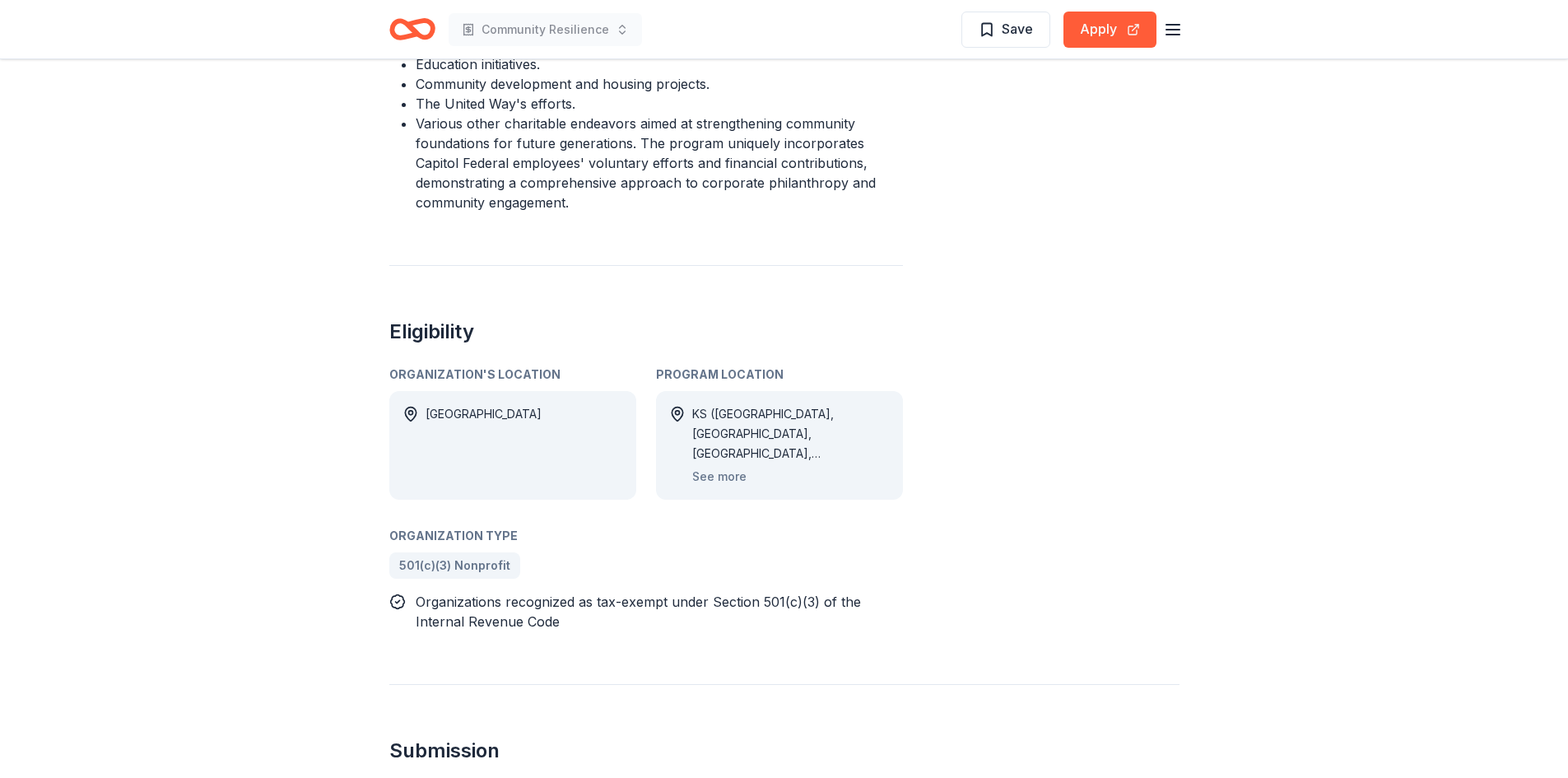
scroll to position [659, 0]
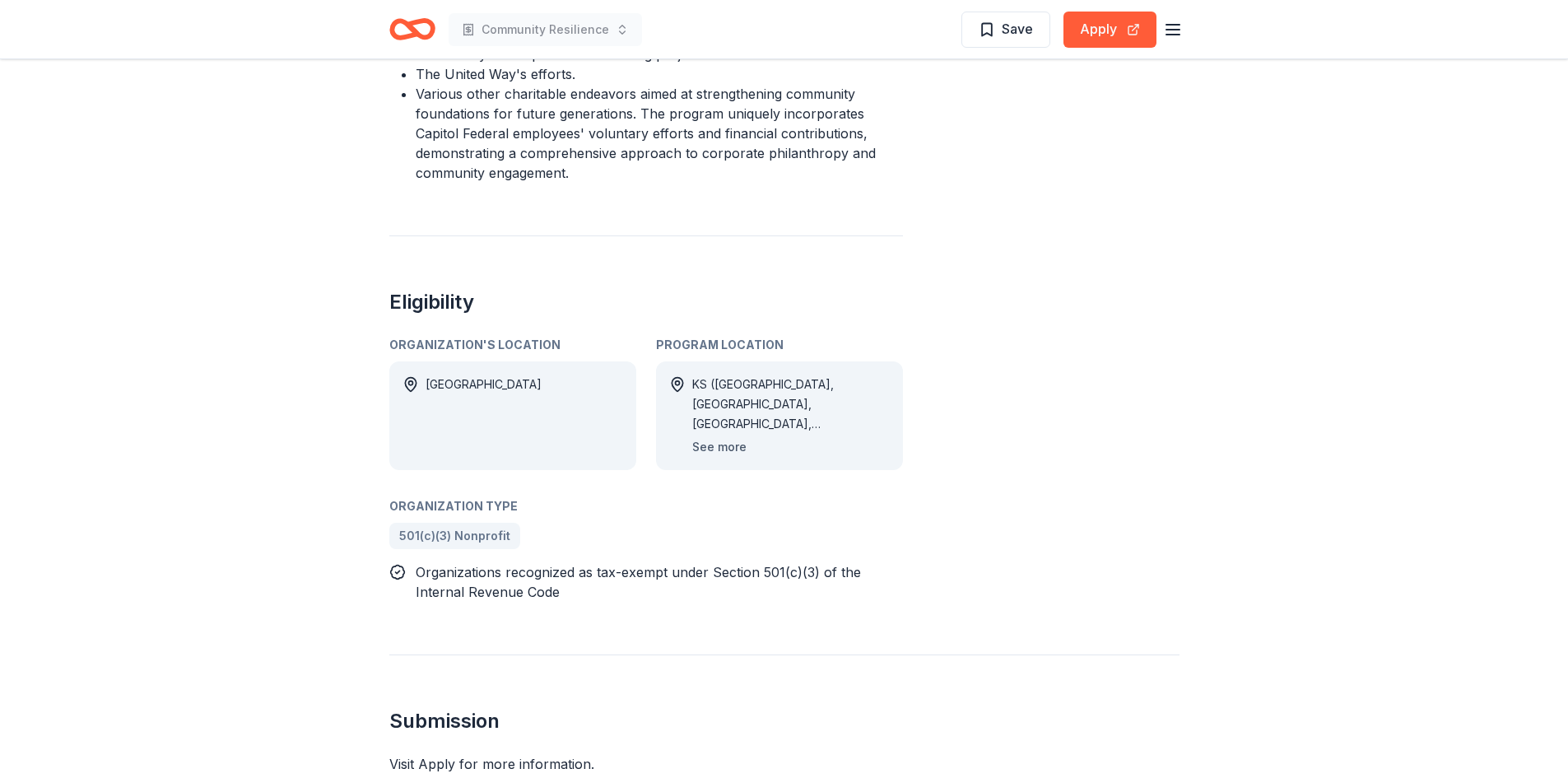
click at [726, 457] on button "See more" at bounding box center [719, 447] width 54 height 20
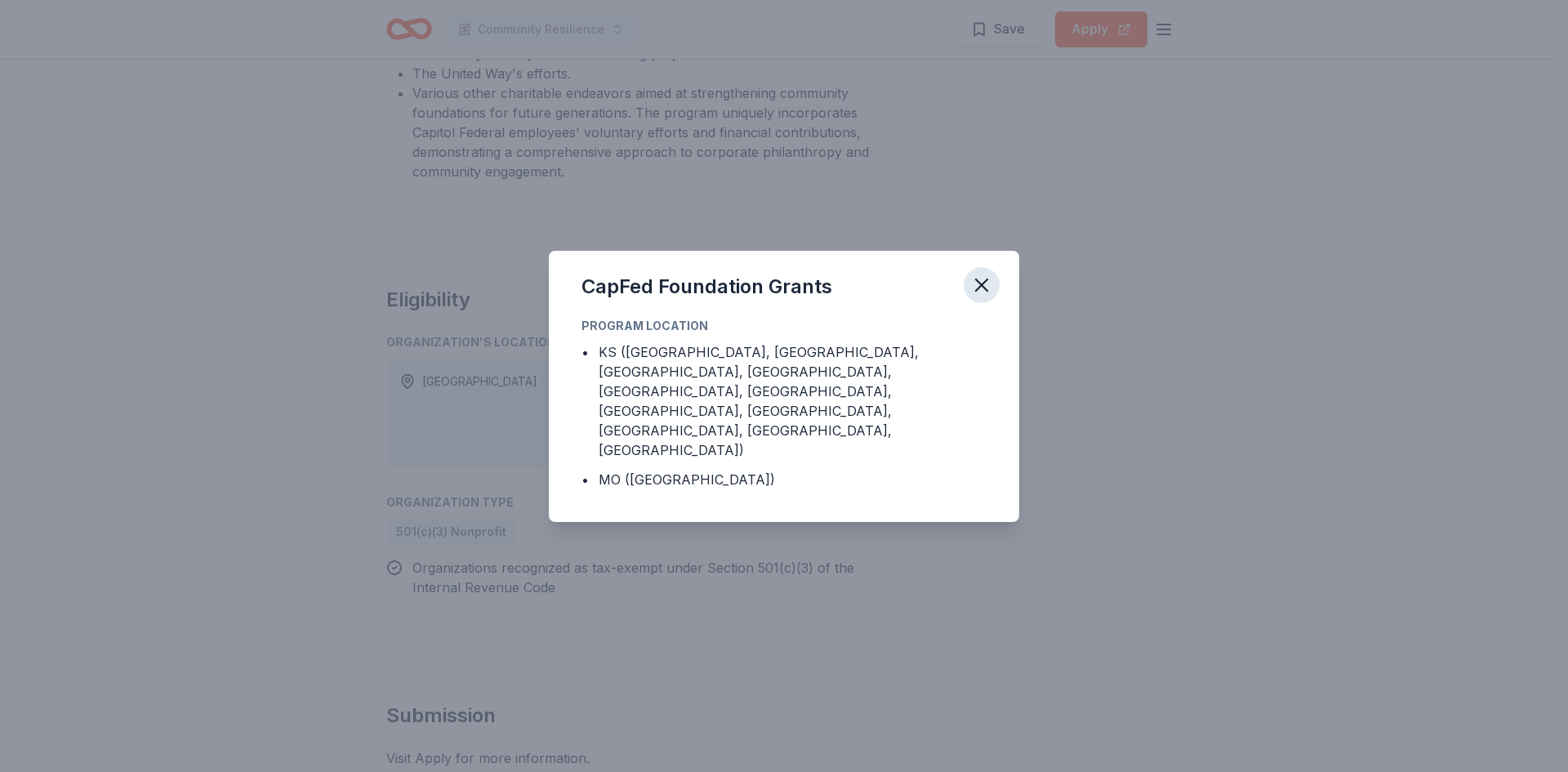
click at [991, 296] on icon "button" at bounding box center [982, 286] width 23 height 23
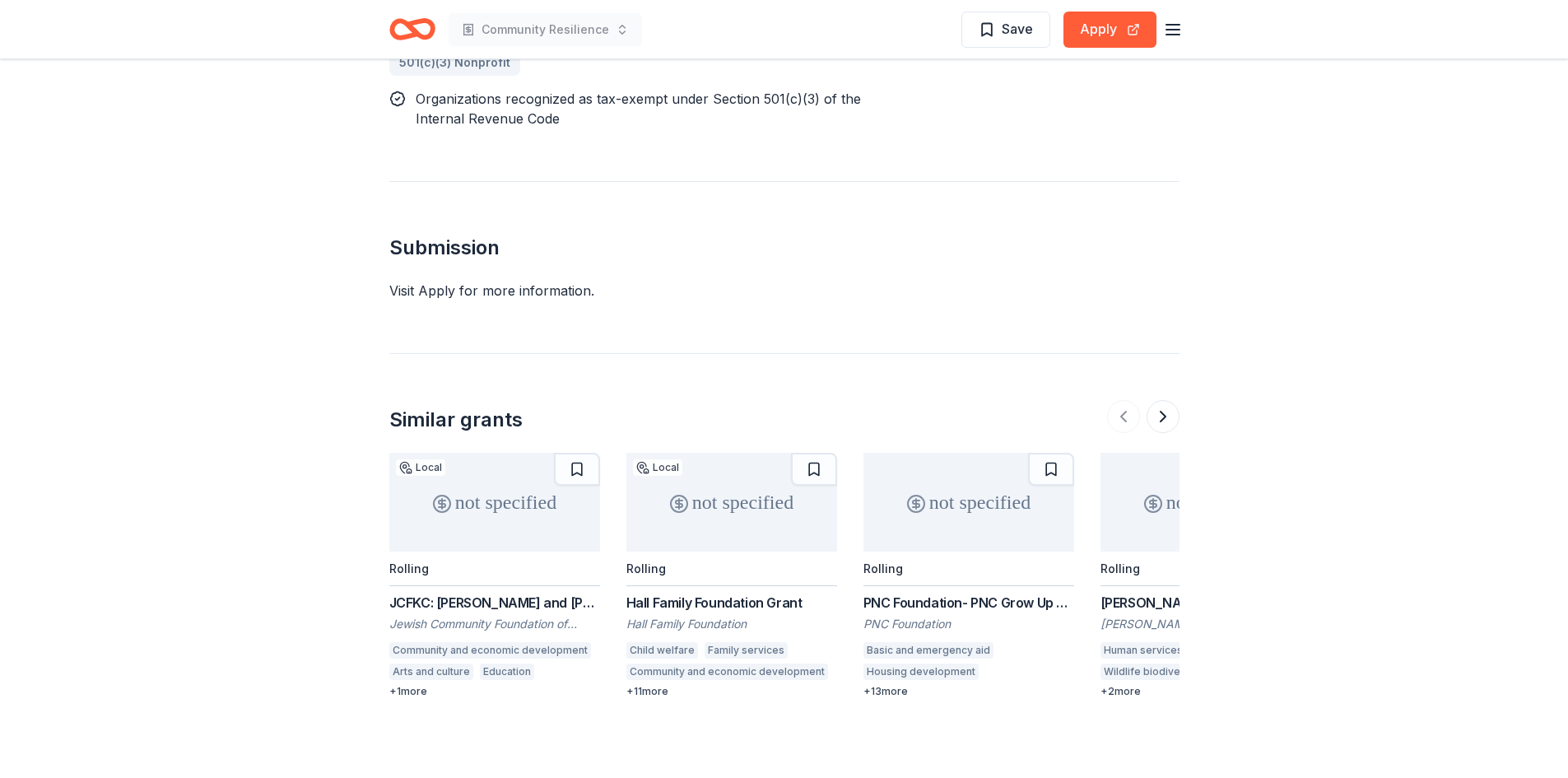
scroll to position [1071, 0]
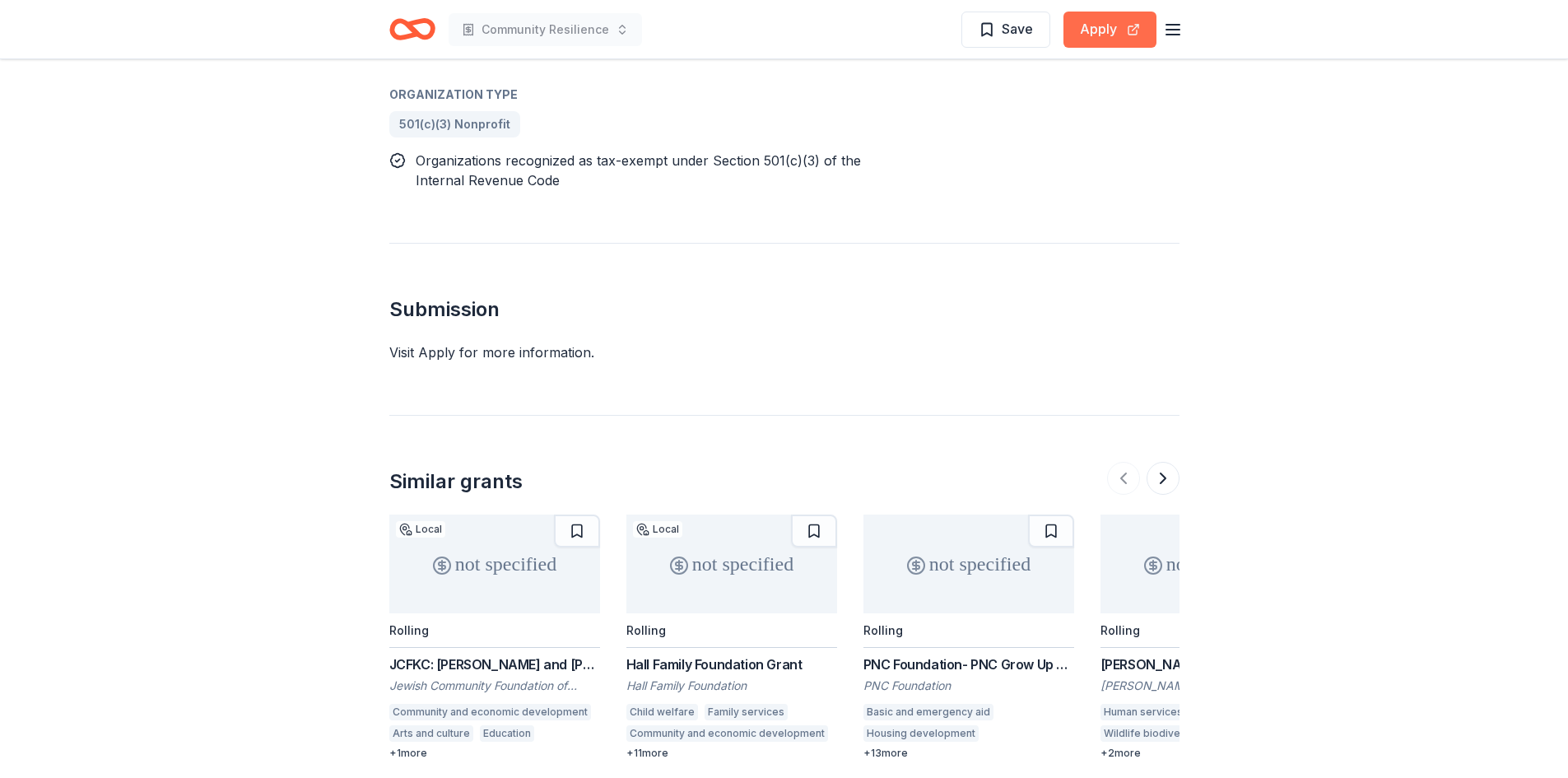
click at [1104, 39] on button "Apply" at bounding box center [1110, 30] width 93 height 37
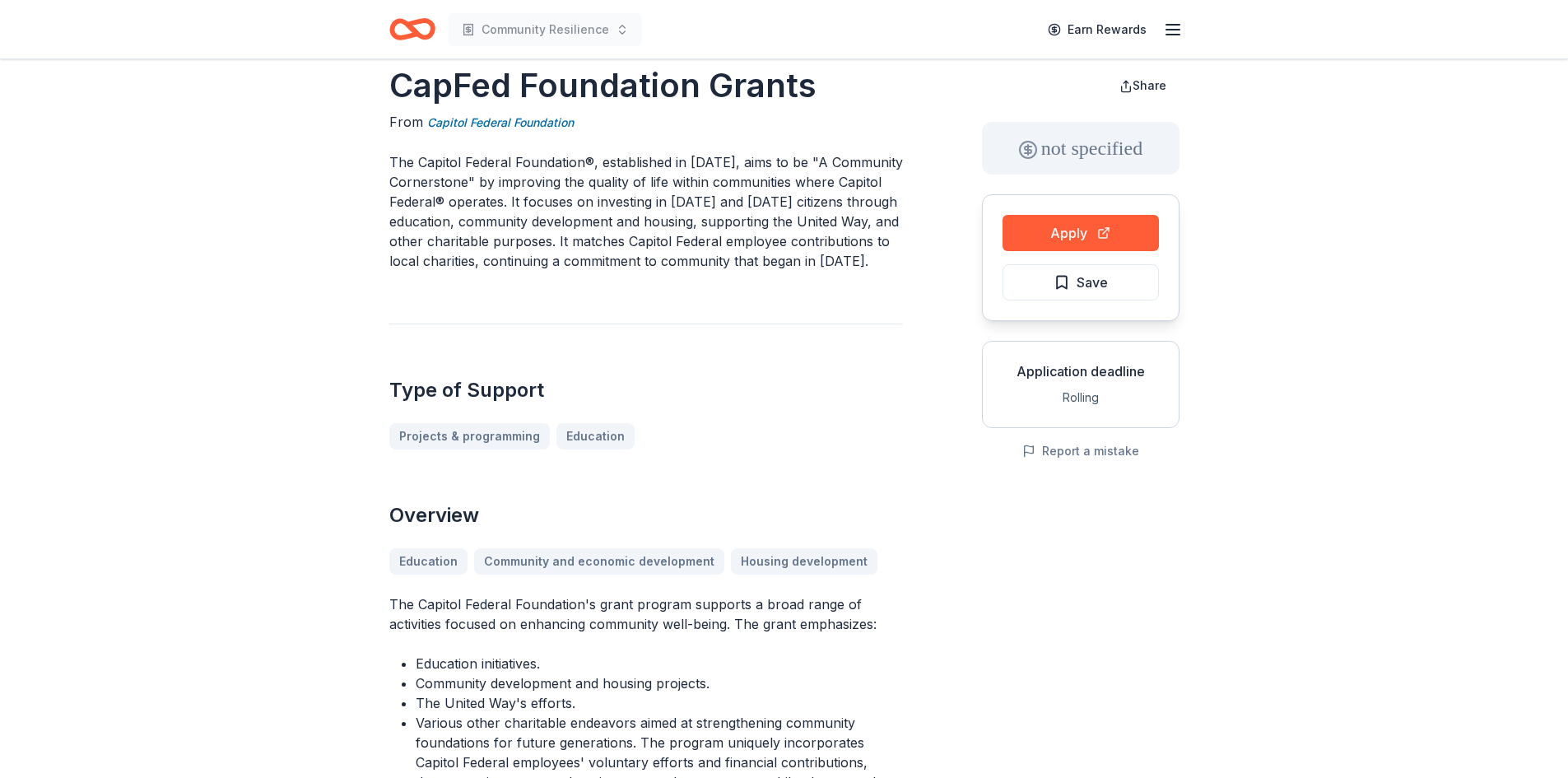
scroll to position [0, 0]
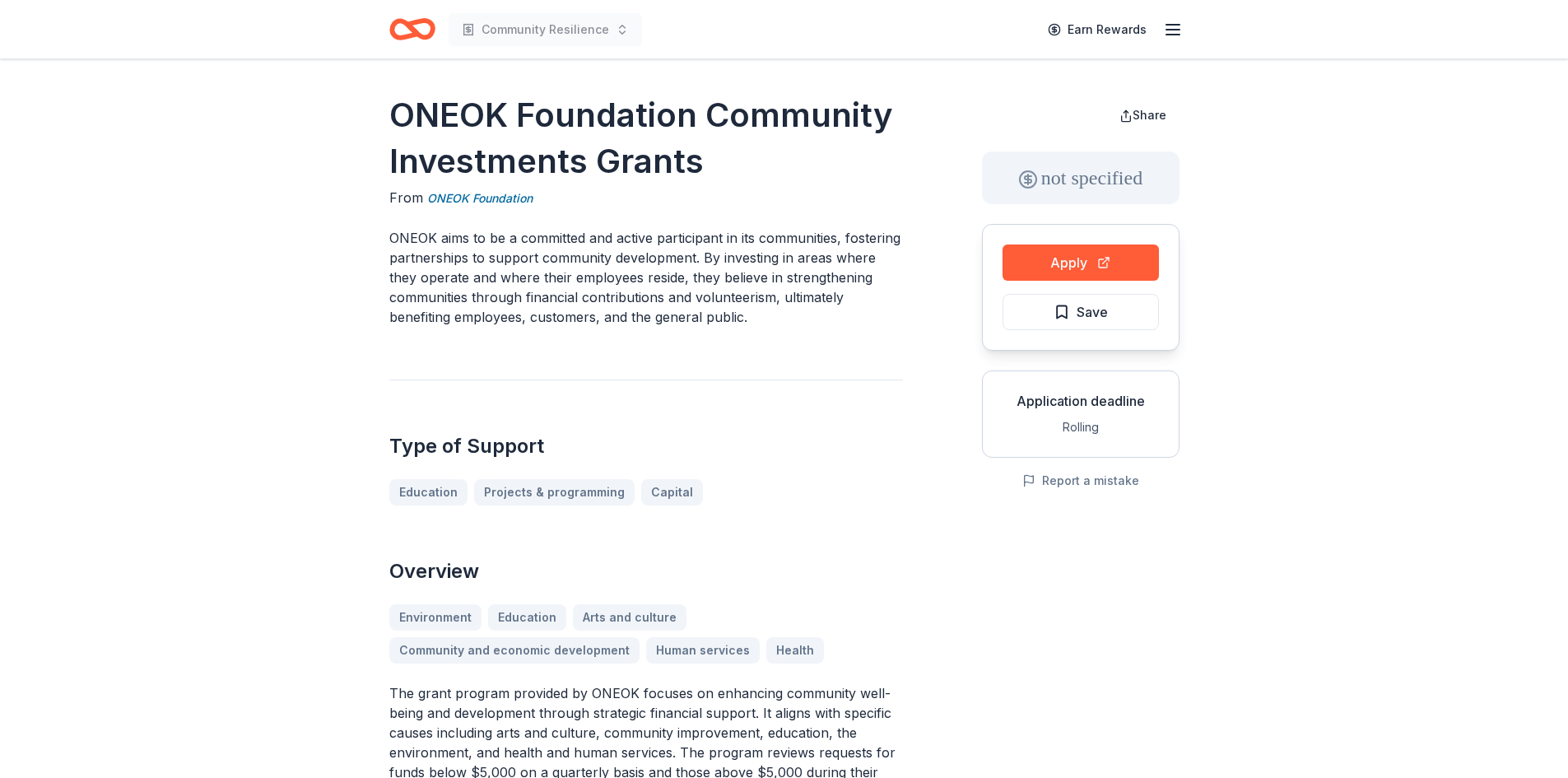
drag, startPoint x: 400, startPoint y: 113, endPoint x: 509, endPoint y: 115, distance: 109.0
click at [509, 115] on h1 "ONEOK Foundation Community Investments Grants" at bounding box center [647, 139] width 514 height 92
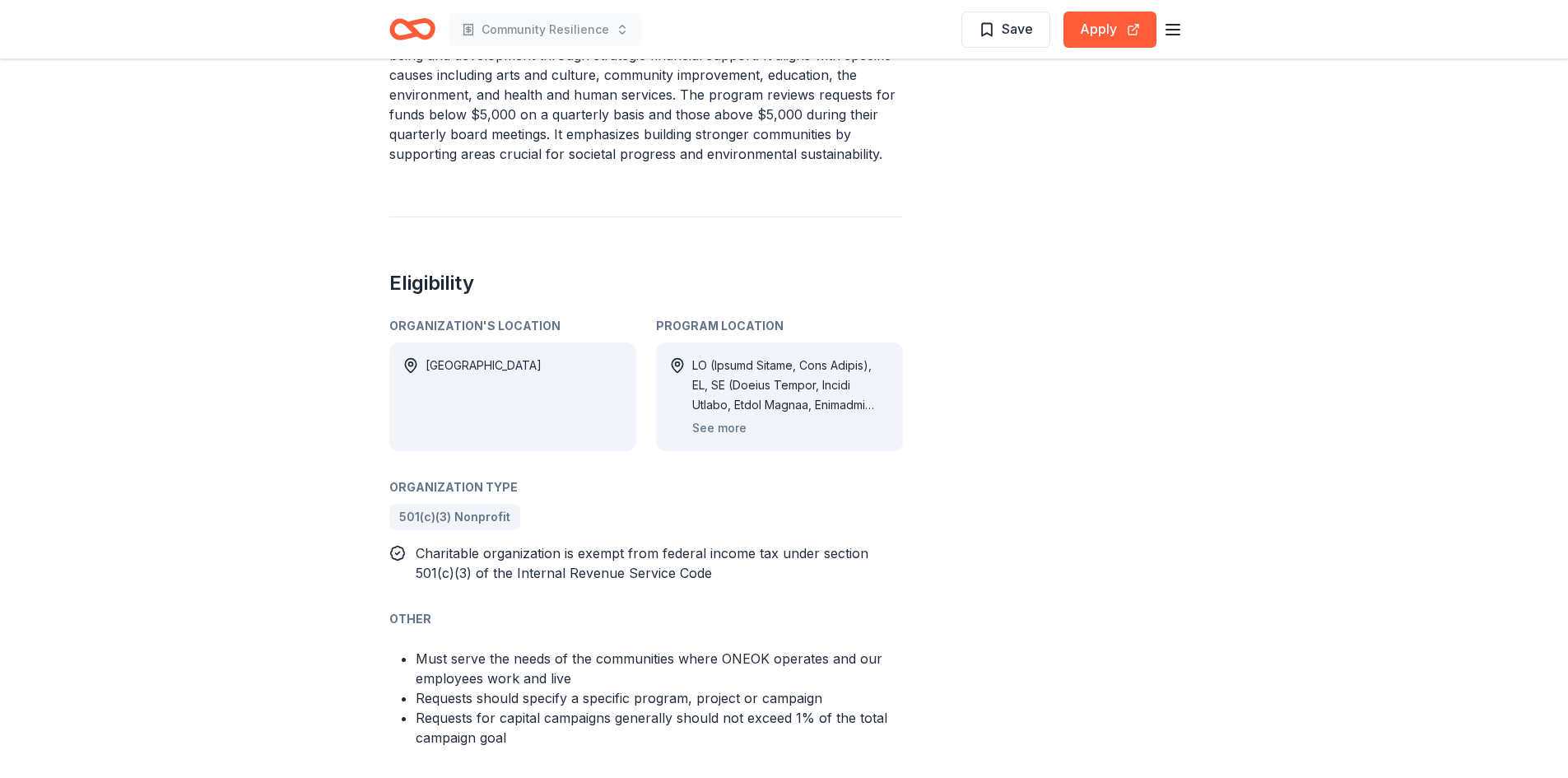
scroll to position [659, 0]
click at [724, 424] on button "See more" at bounding box center [719, 428] width 54 height 20
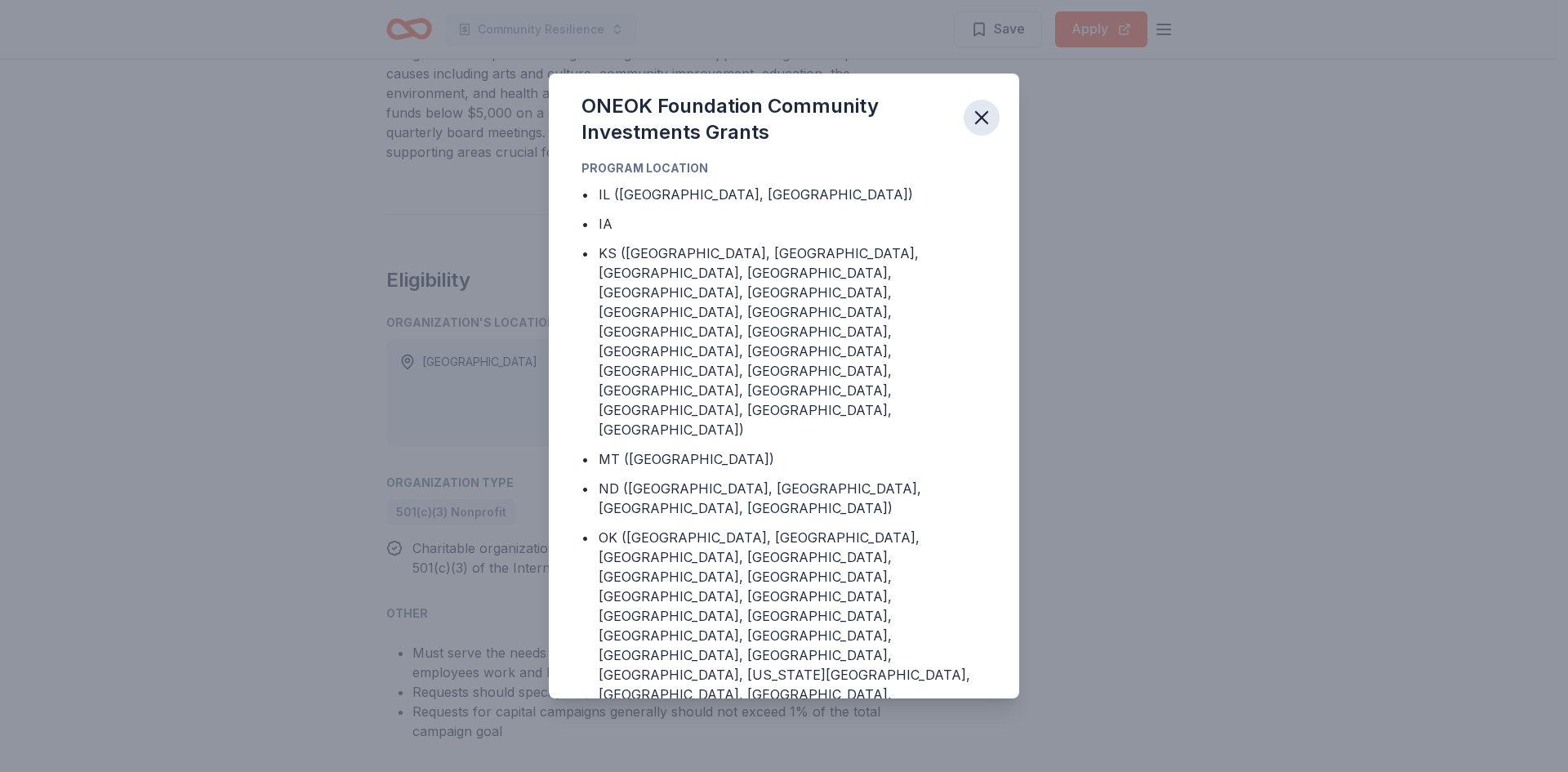
click at [991, 109] on icon "button" at bounding box center [982, 118] width 23 height 23
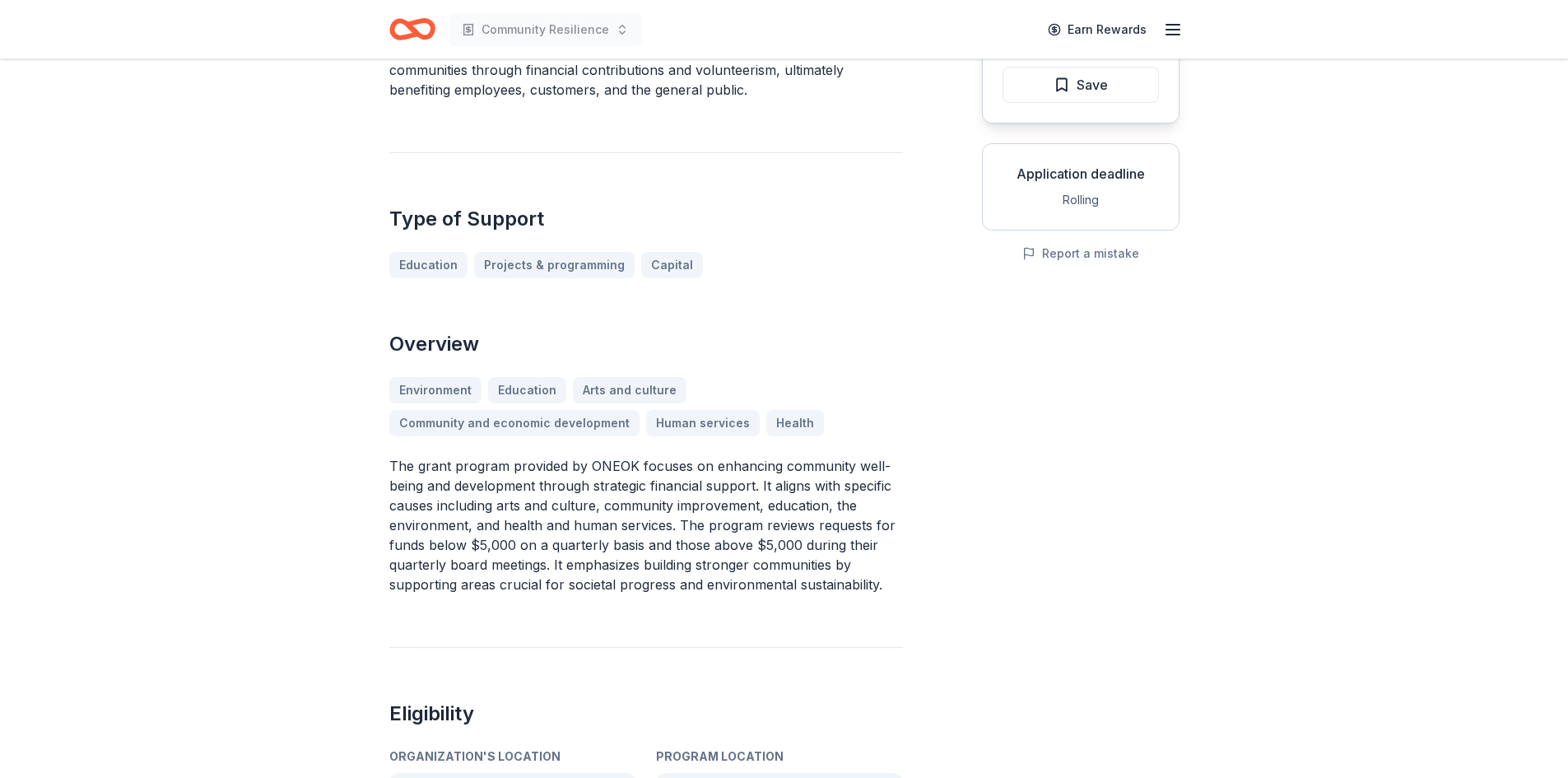
scroll to position [0, 0]
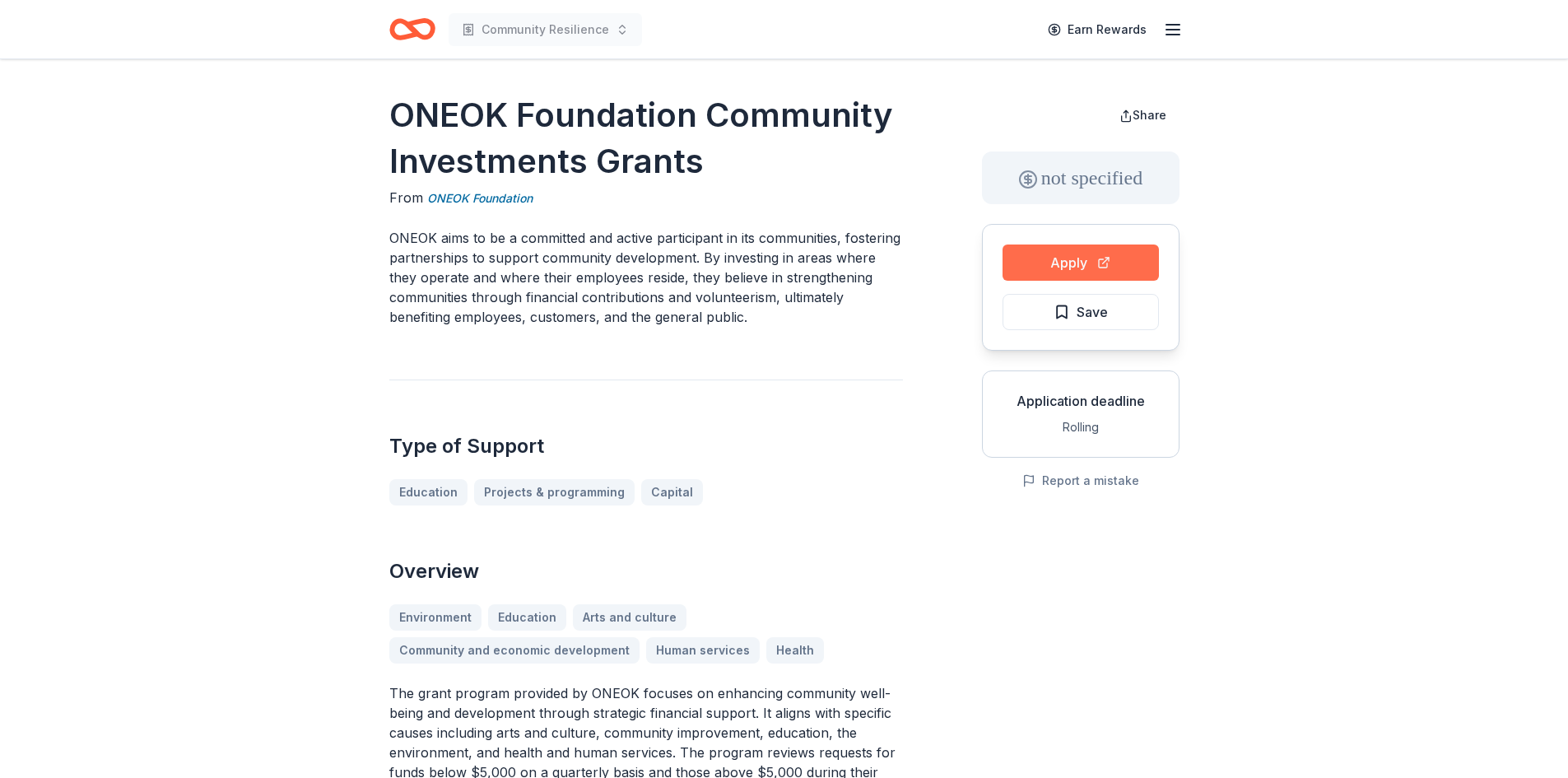
click at [1076, 270] on button "Apply" at bounding box center [1081, 263] width 157 height 37
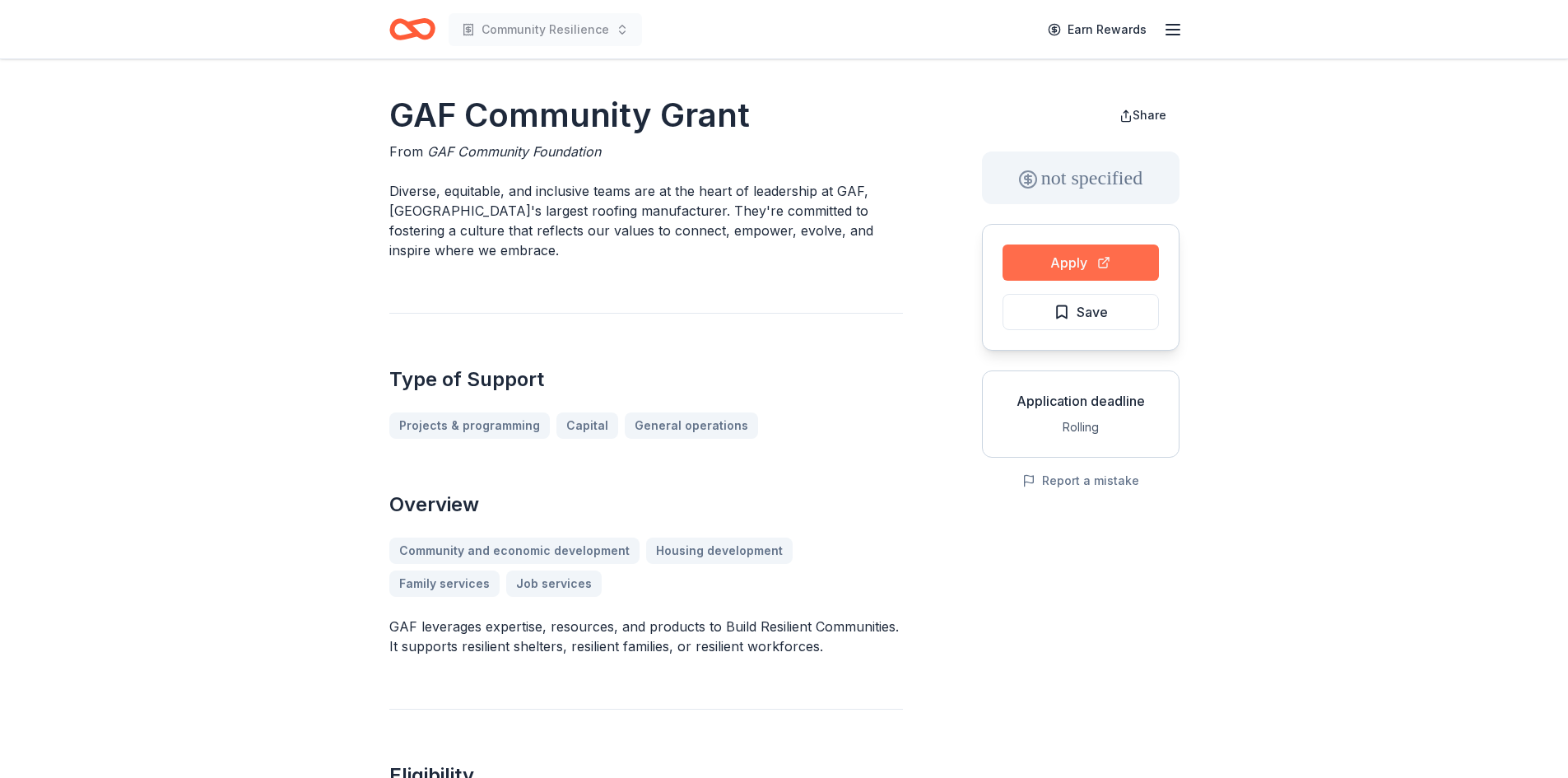
click at [1063, 255] on button "Apply" at bounding box center [1081, 263] width 157 height 37
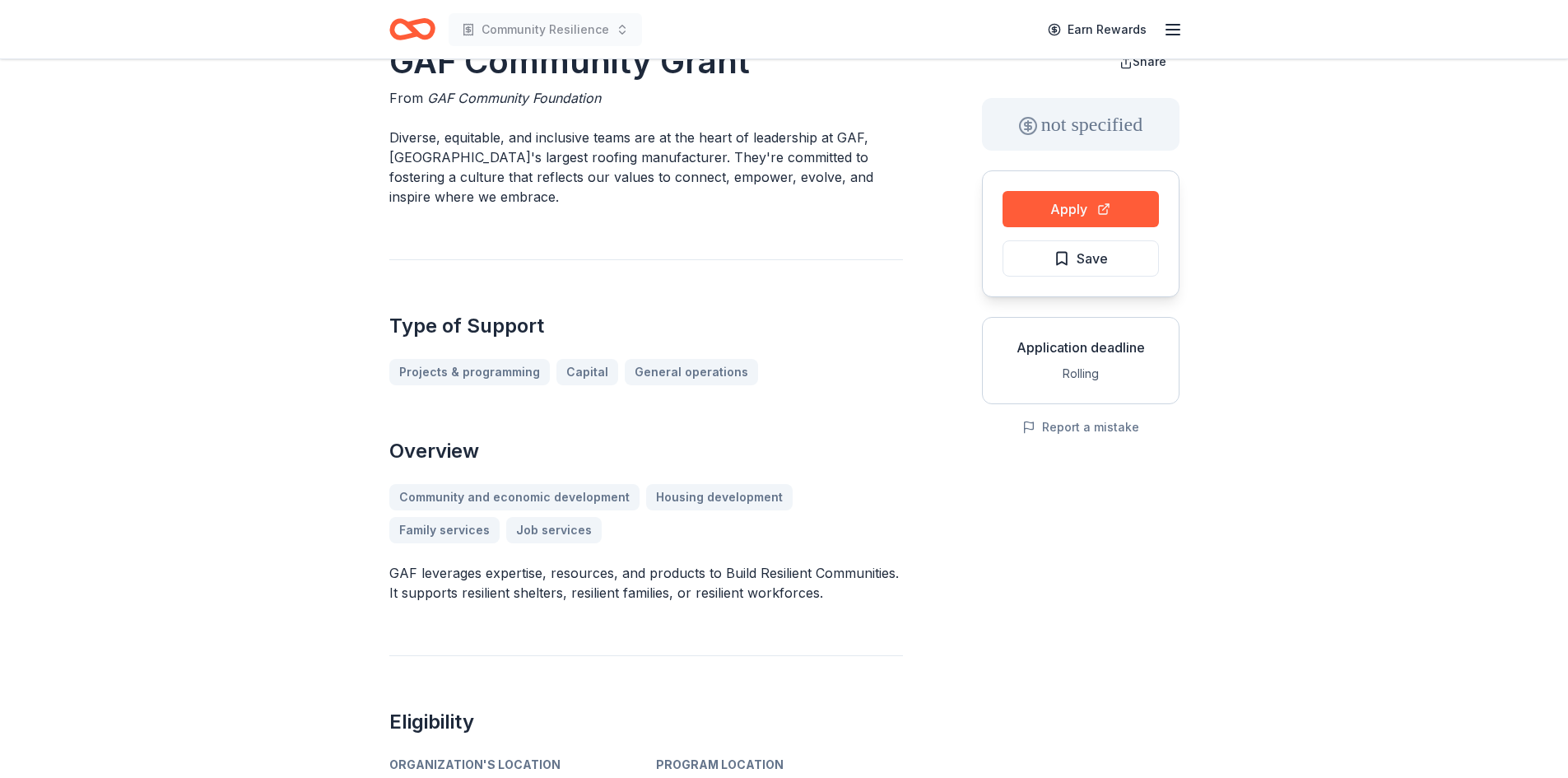
scroll to position [83, 0]
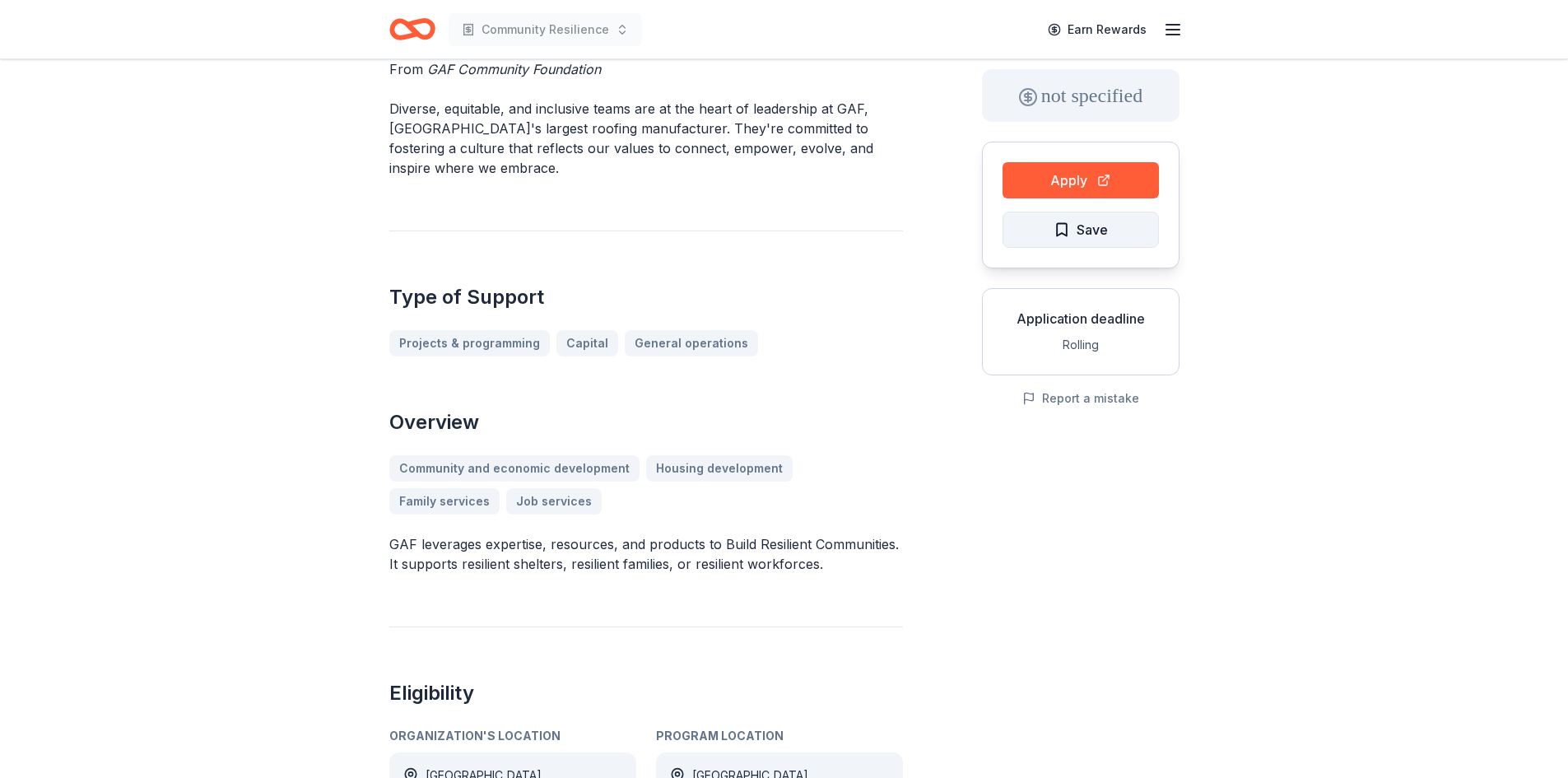
click at [1073, 226] on span "Save" at bounding box center [1081, 230] width 54 height 21
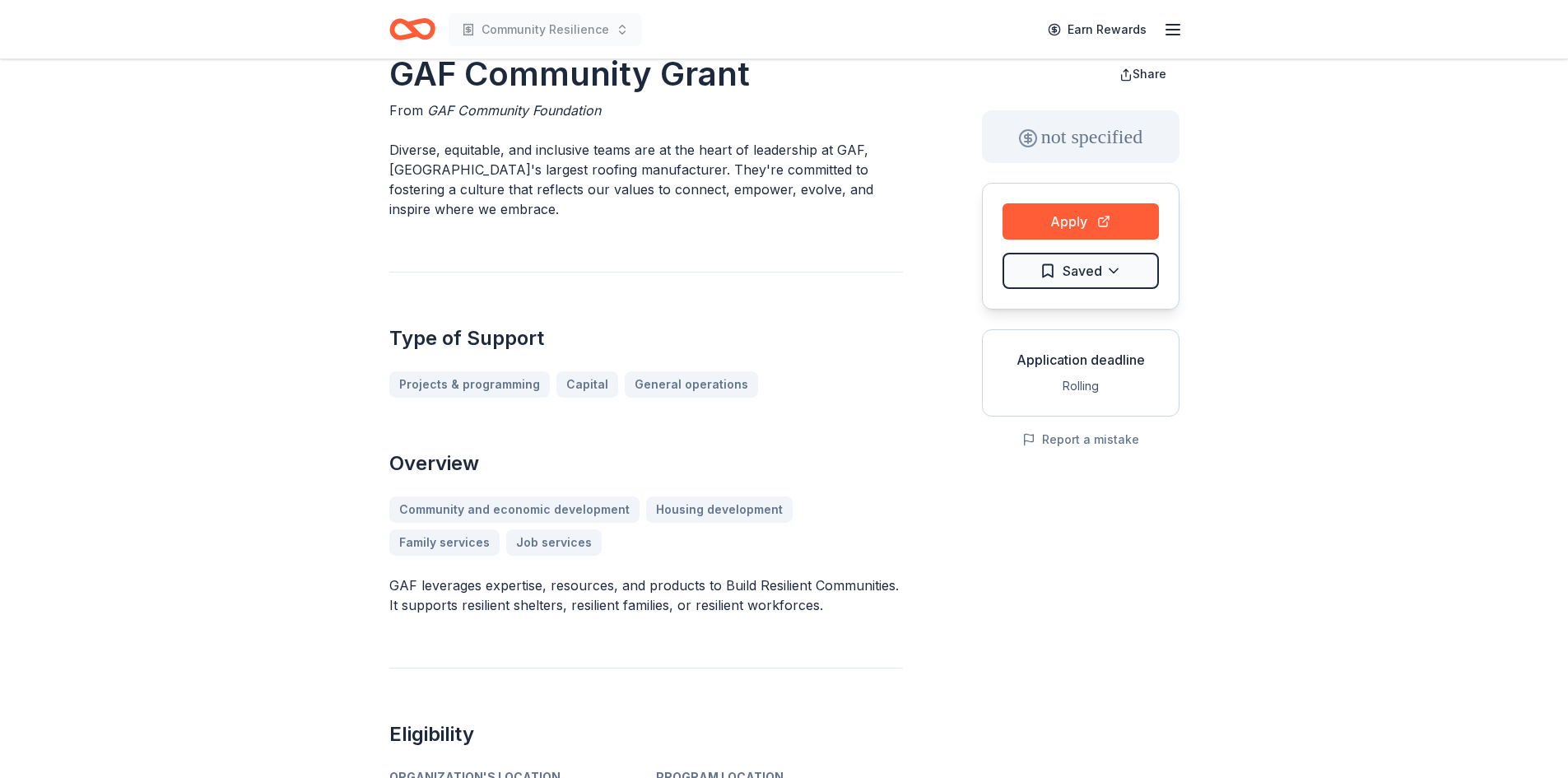
scroll to position [0, 0]
